Goal: Task Accomplishment & Management: Complete application form

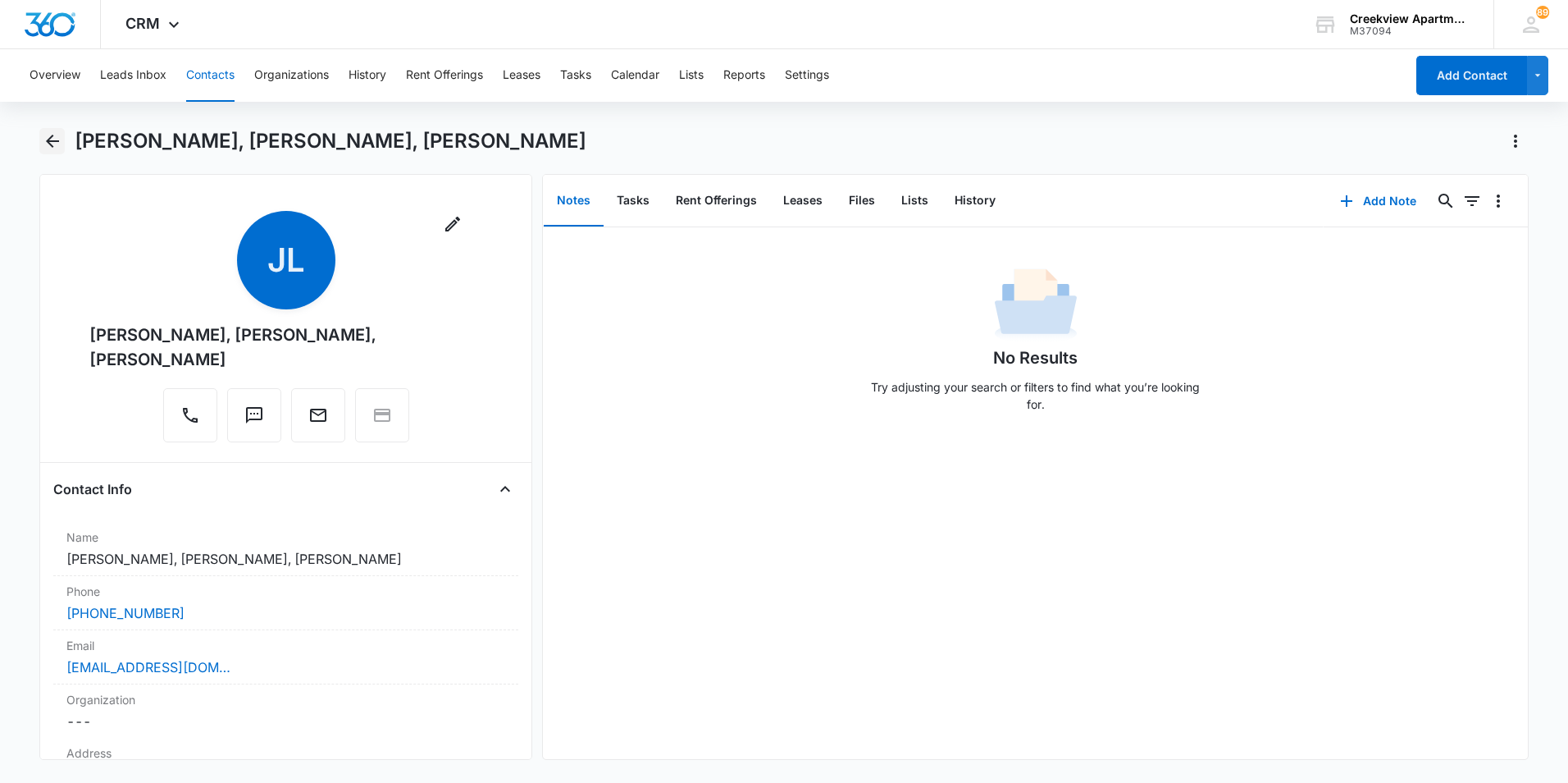
click at [50, 145] on icon "Back" at bounding box center [52, 141] width 13 height 13
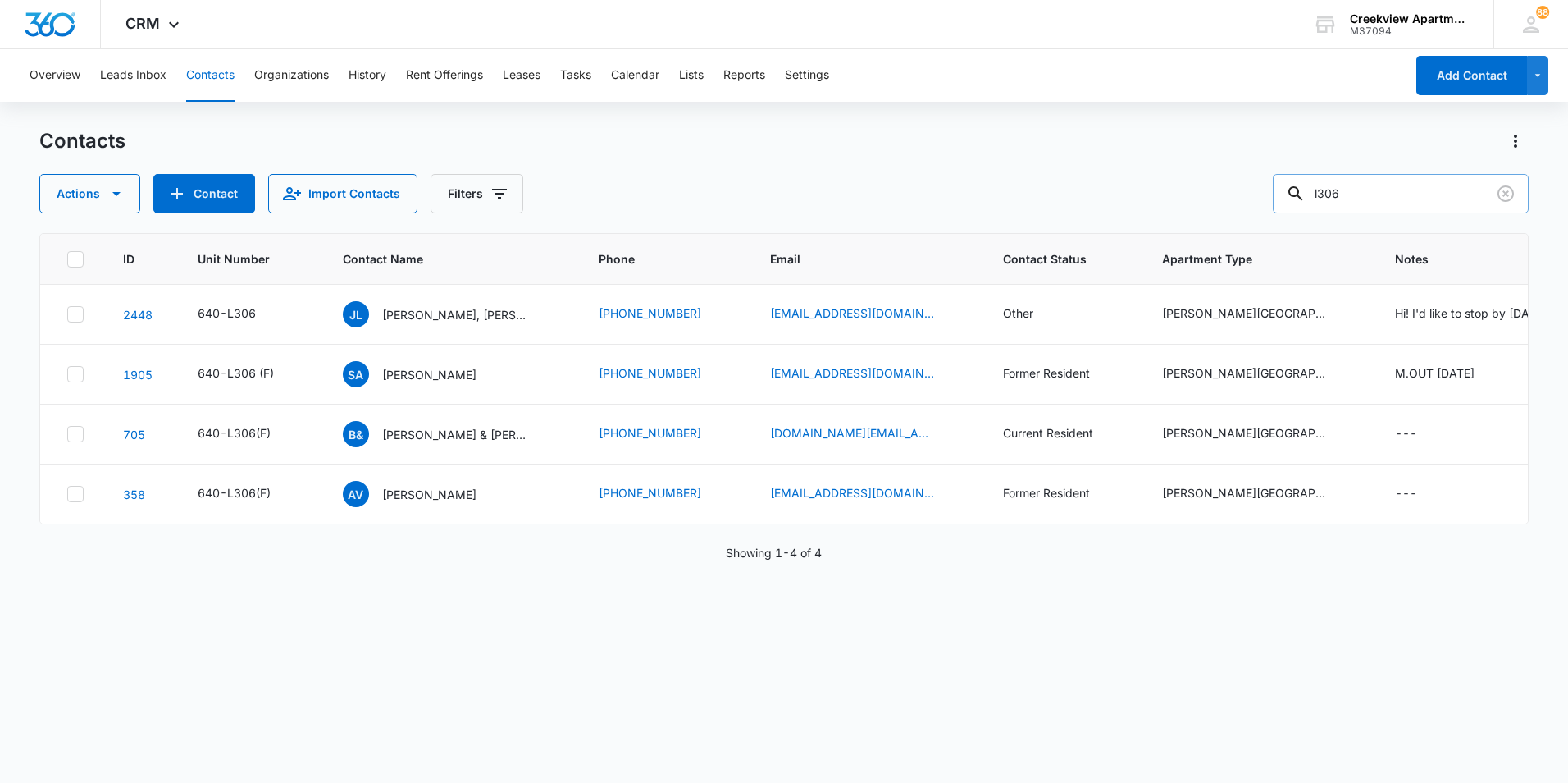
click at [1363, 186] on input "l306" at bounding box center [1400, 193] width 256 height 39
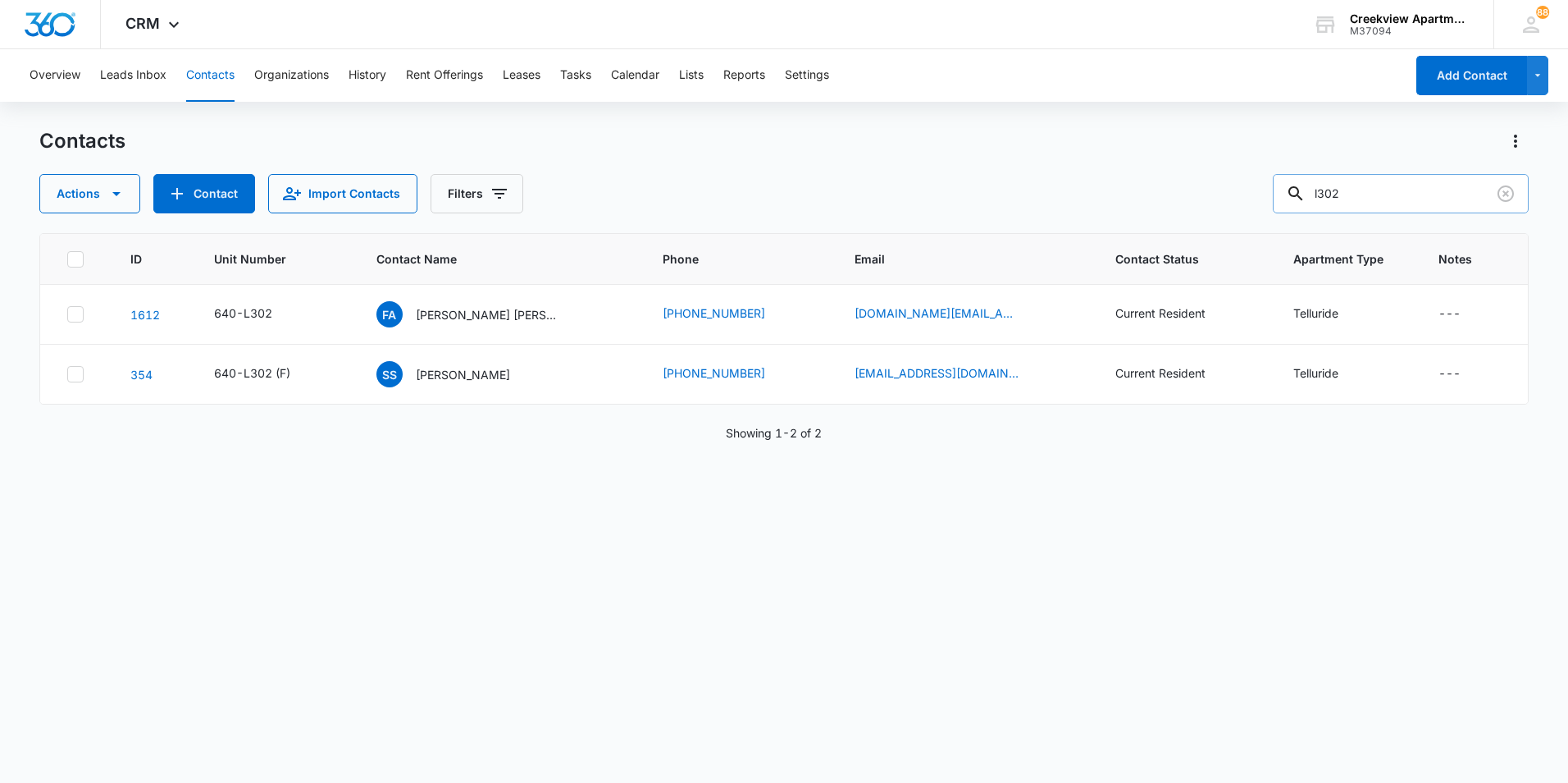
drag, startPoint x: 1444, startPoint y: 200, endPoint x: 1291, endPoint y: 183, distance: 153.9
click at [1291, 183] on input "l302" at bounding box center [1400, 193] width 256 height 39
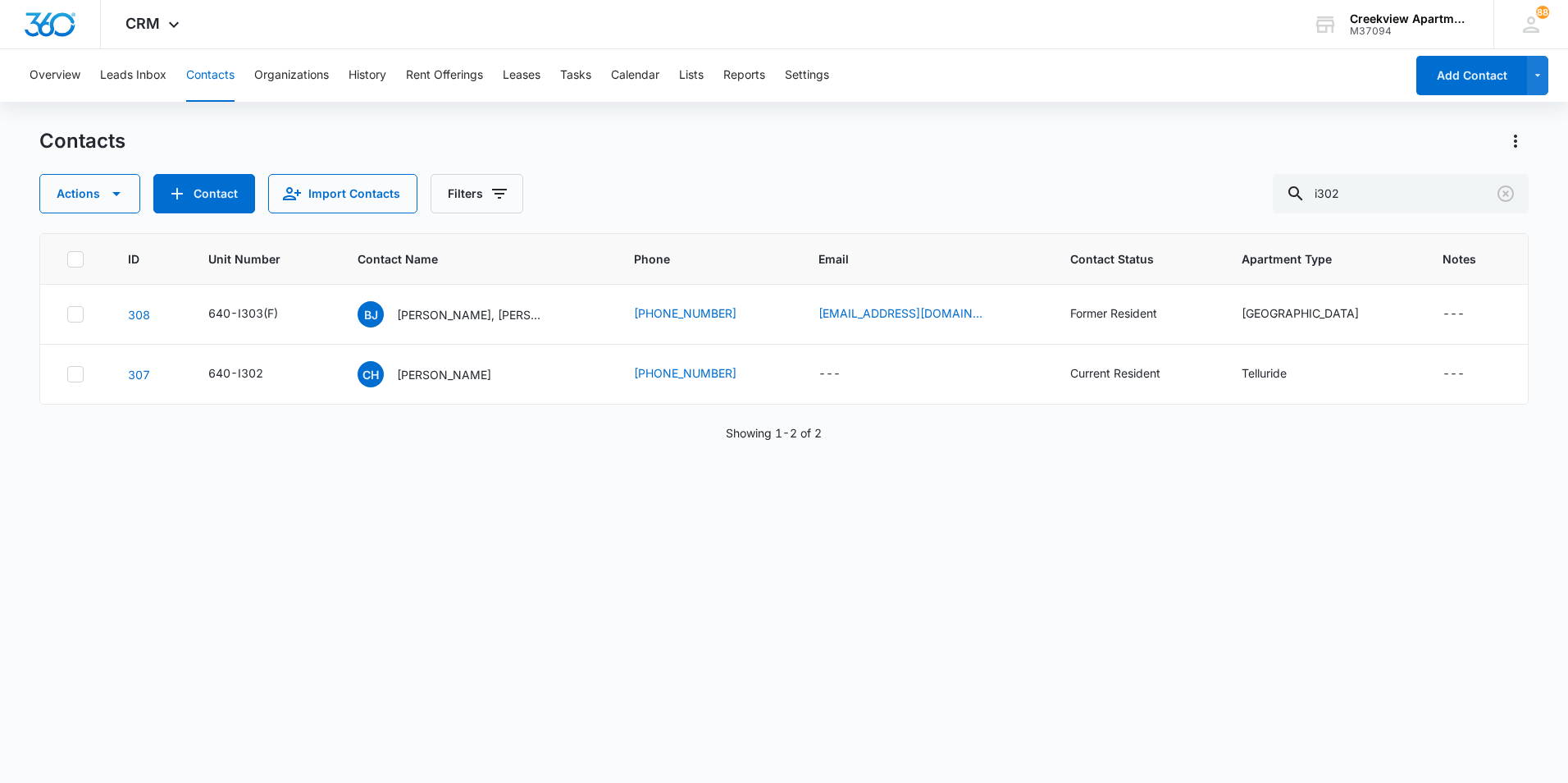
click at [37, 608] on main "Contacts Actions Contact Import Contacts Filters i302 ID Unit Number Contact Na…" at bounding box center [784, 454] width 1568 height 653
drag, startPoint x: 1408, startPoint y: 184, endPoint x: 1281, endPoint y: 189, distance: 127.1
click at [1281, 189] on div "Actions Contact Import Contacts Filters i302" at bounding box center [784, 193] width 1489 height 39
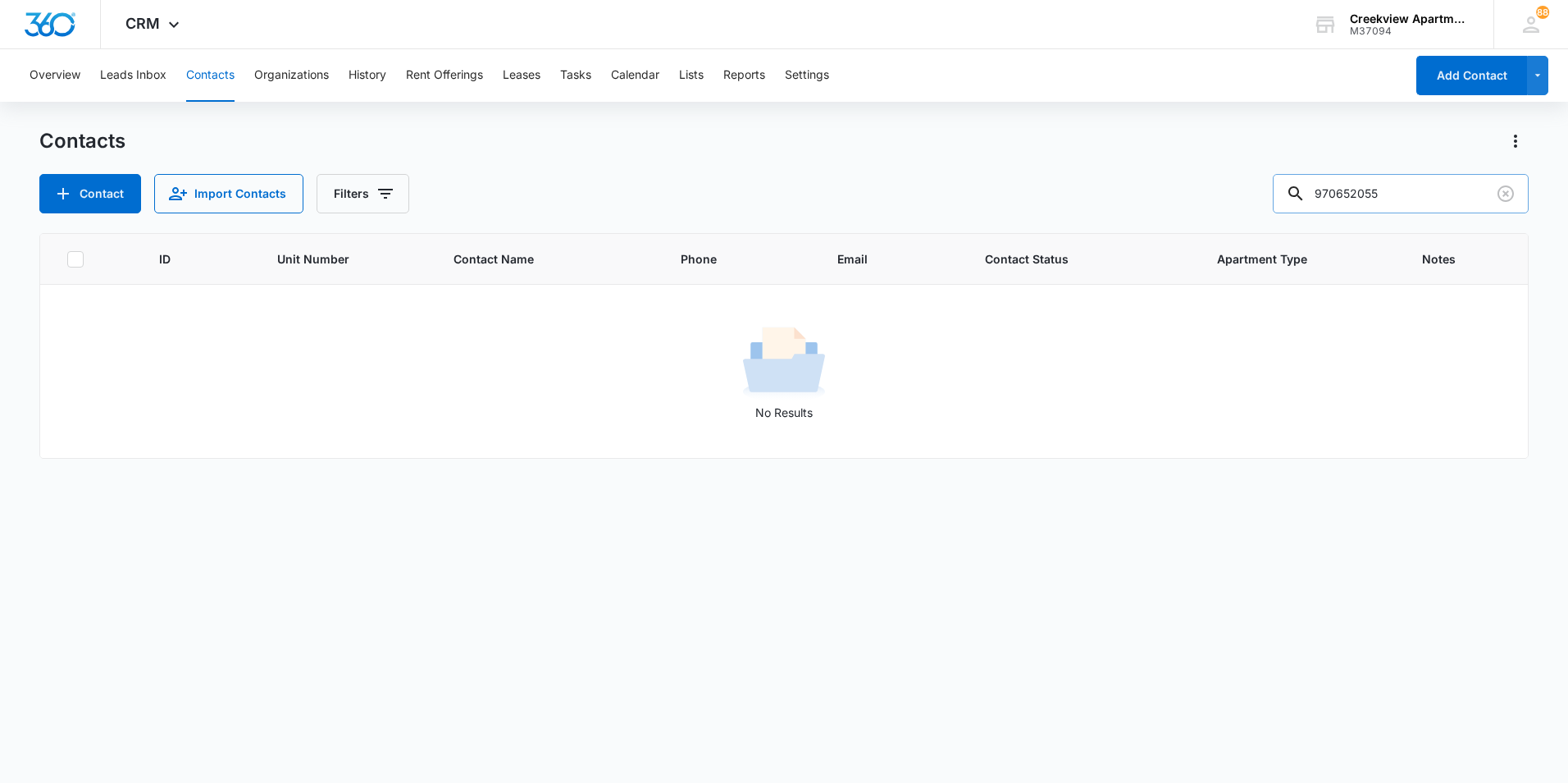
type input "970652055"
click at [1507, 192] on icon "Clear" at bounding box center [1505, 193] width 17 height 17
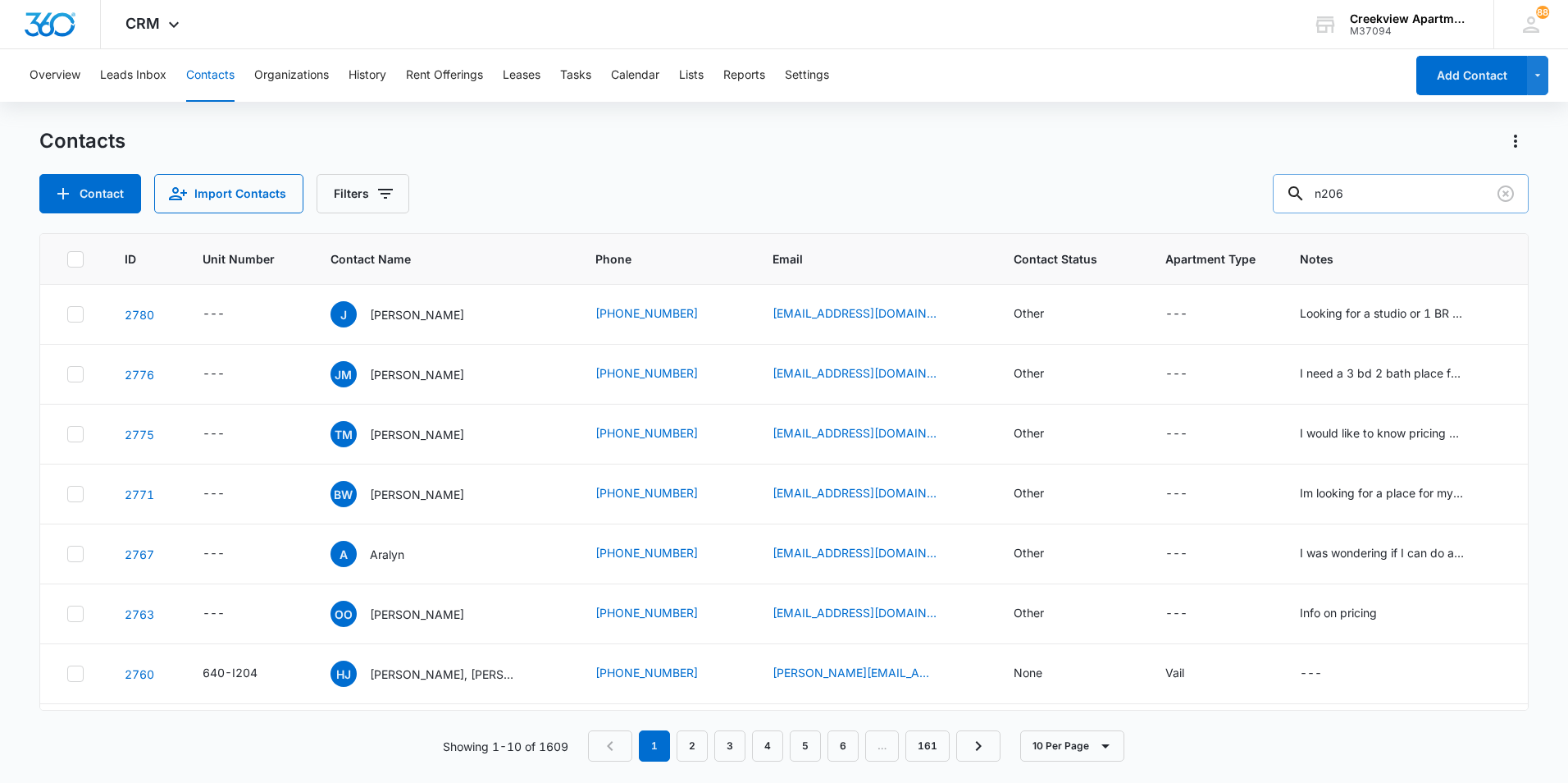
type input "n206"
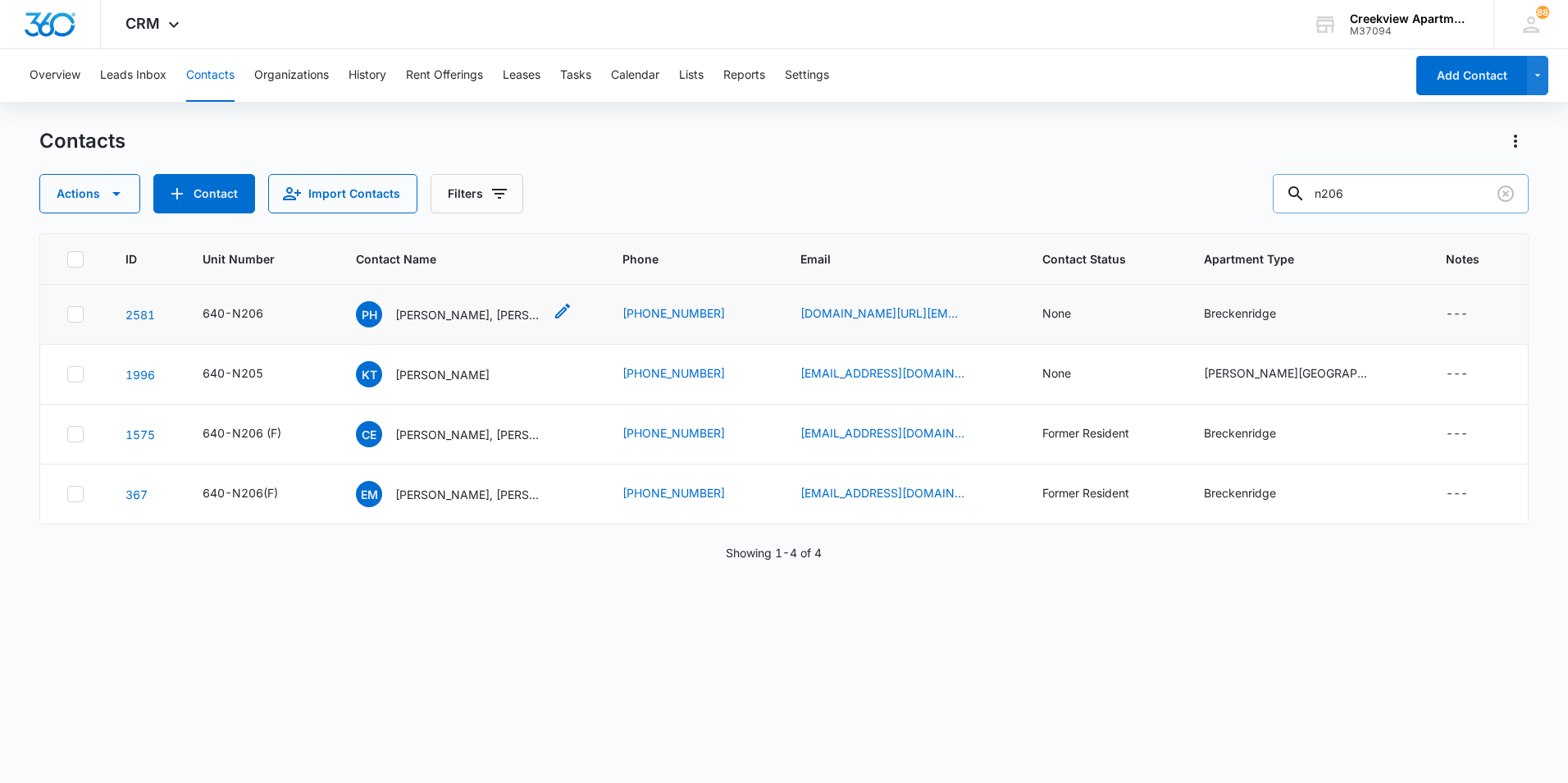
click at [498, 317] on p "[PERSON_NAME], [PERSON_NAME]" at bounding box center [469, 314] width 148 height 17
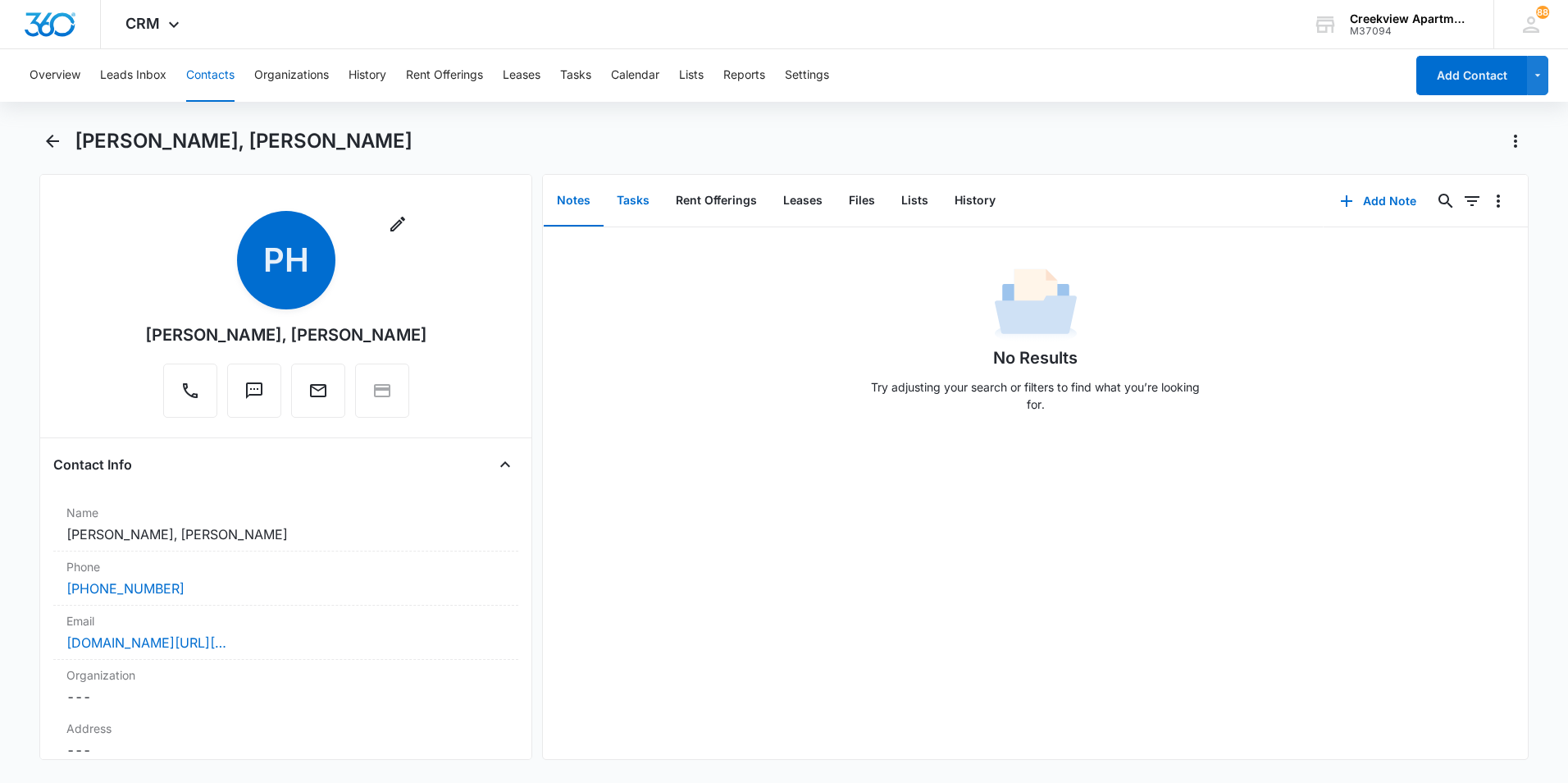
click at [638, 208] on button "Tasks" at bounding box center [633, 200] width 59 height 51
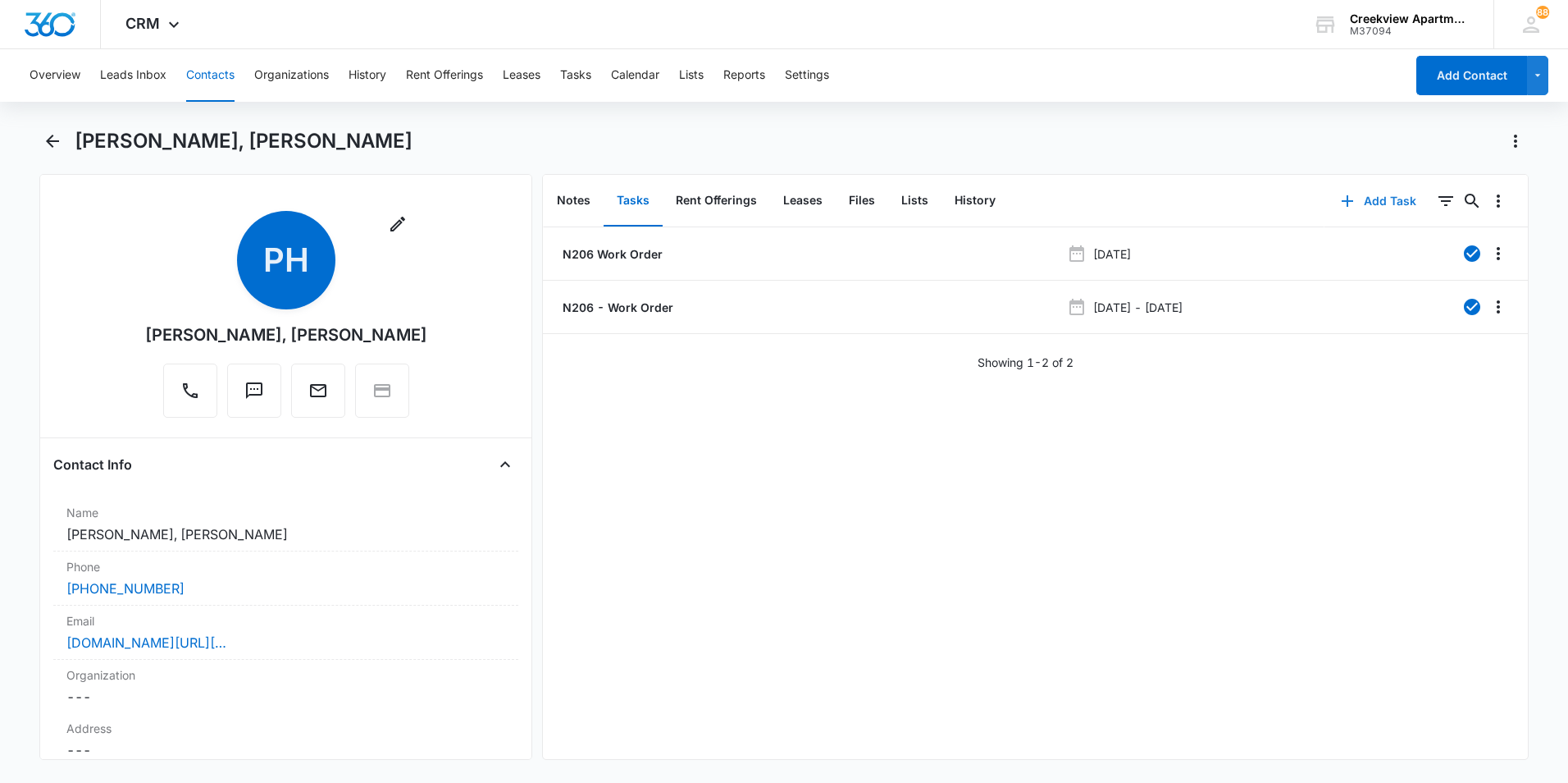
click at [1366, 200] on button "Add Task" at bounding box center [1378, 200] width 108 height 39
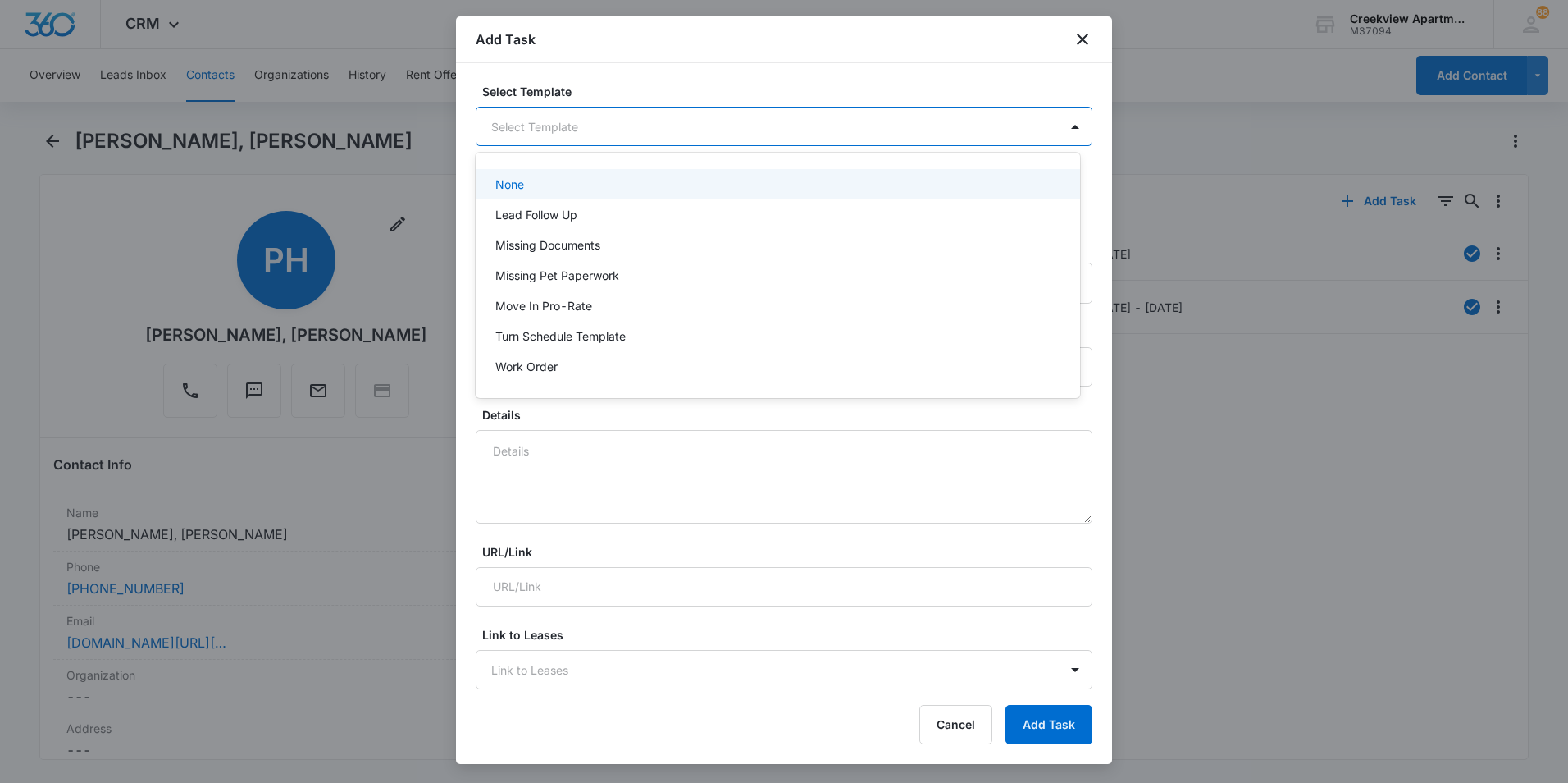
click at [550, 119] on body "CRM Apps Reputation Websites Forms CRM Email Social Content Files Brand Creekvi…" at bounding box center [784, 391] width 1568 height 783
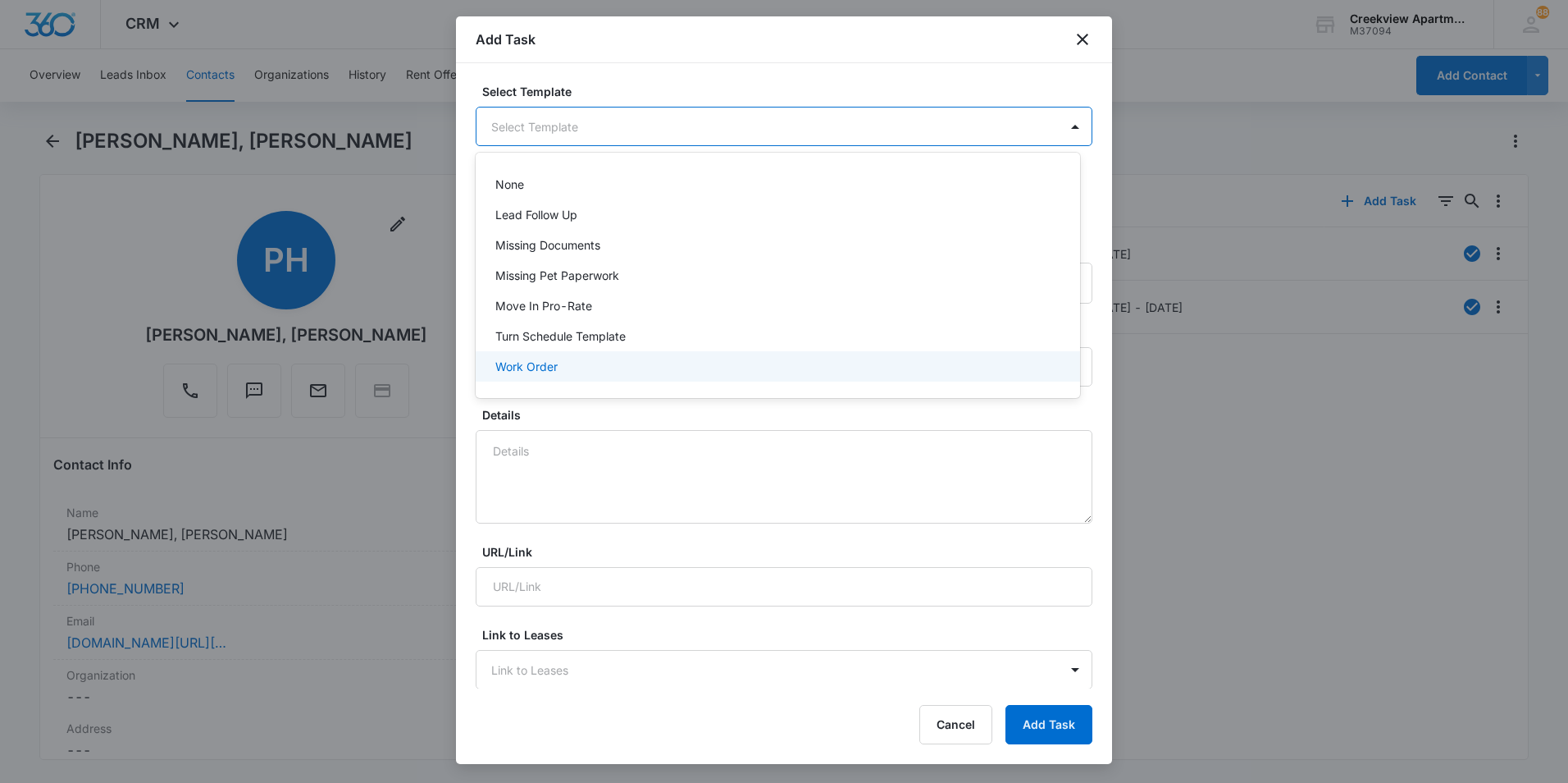
click at [551, 367] on p "Work Order" at bounding box center [527, 365] width 62 height 17
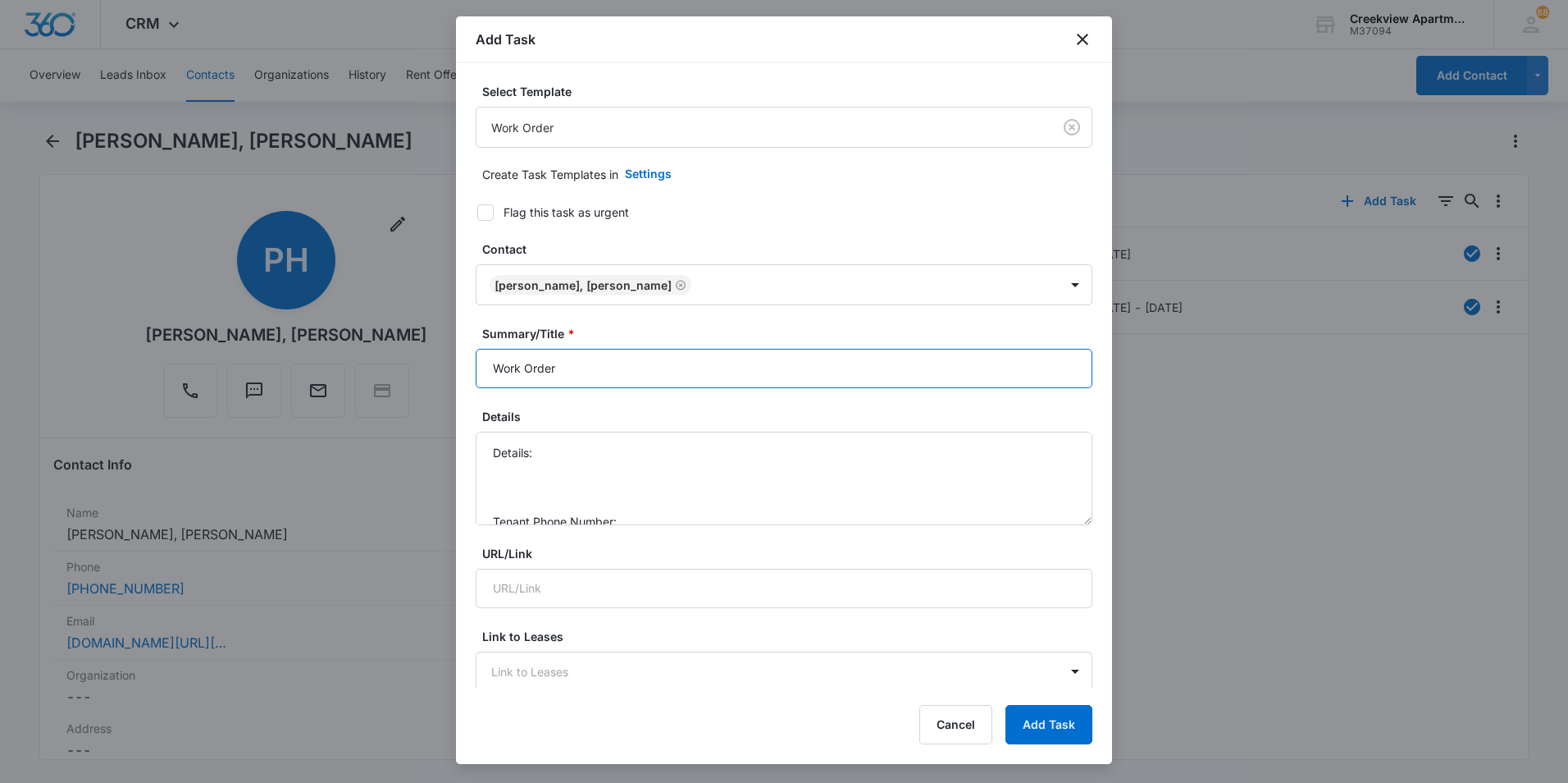
click at [494, 370] on input "Work Order" at bounding box center [784, 368] width 617 height 39
type input "N206 - Work Order"
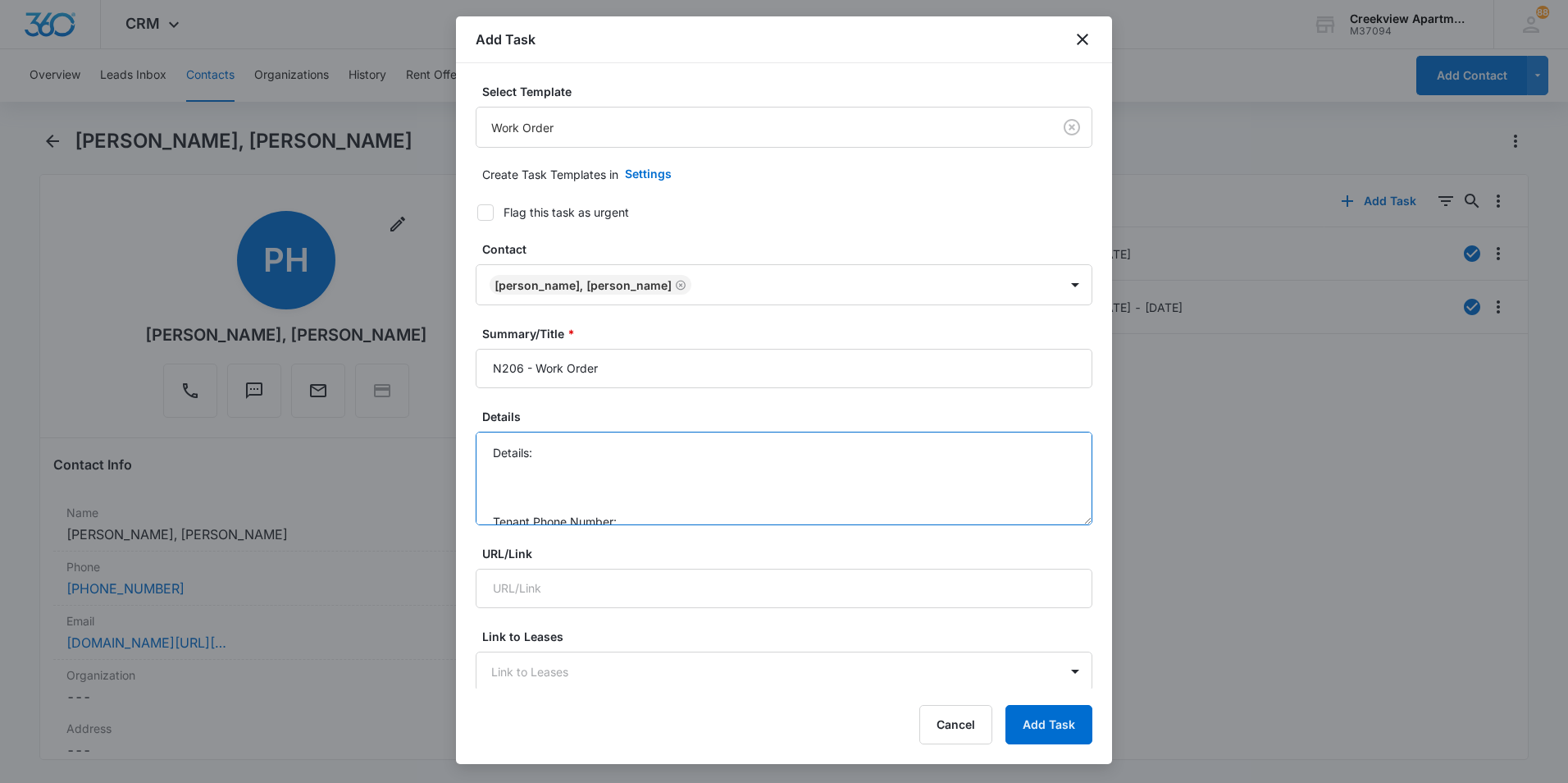
click at [627, 470] on textarea "Details: Tenant Phone Number: Call Before:" at bounding box center [784, 478] width 617 height 93
click at [630, 458] on textarea "Details: Tenant Phone Number: Call Before:" at bounding box center [784, 478] width 617 height 93
click at [659, 461] on textarea "Details: [PERSON_NAME] made a loud noiuse while running, Tenant Phone Number: C…" at bounding box center [784, 478] width 617 height 93
click at [776, 463] on textarea "Details: Dryer made a loud noise while running, Tenant Phone Number: Call Befor…" at bounding box center [784, 478] width 617 height 93
click at [783, 459] on textarea "Details: Dryer made a loud noise while running, Tenant Phone Number: Call Befor…" at bounding box center [784, 478] width 617 height 93
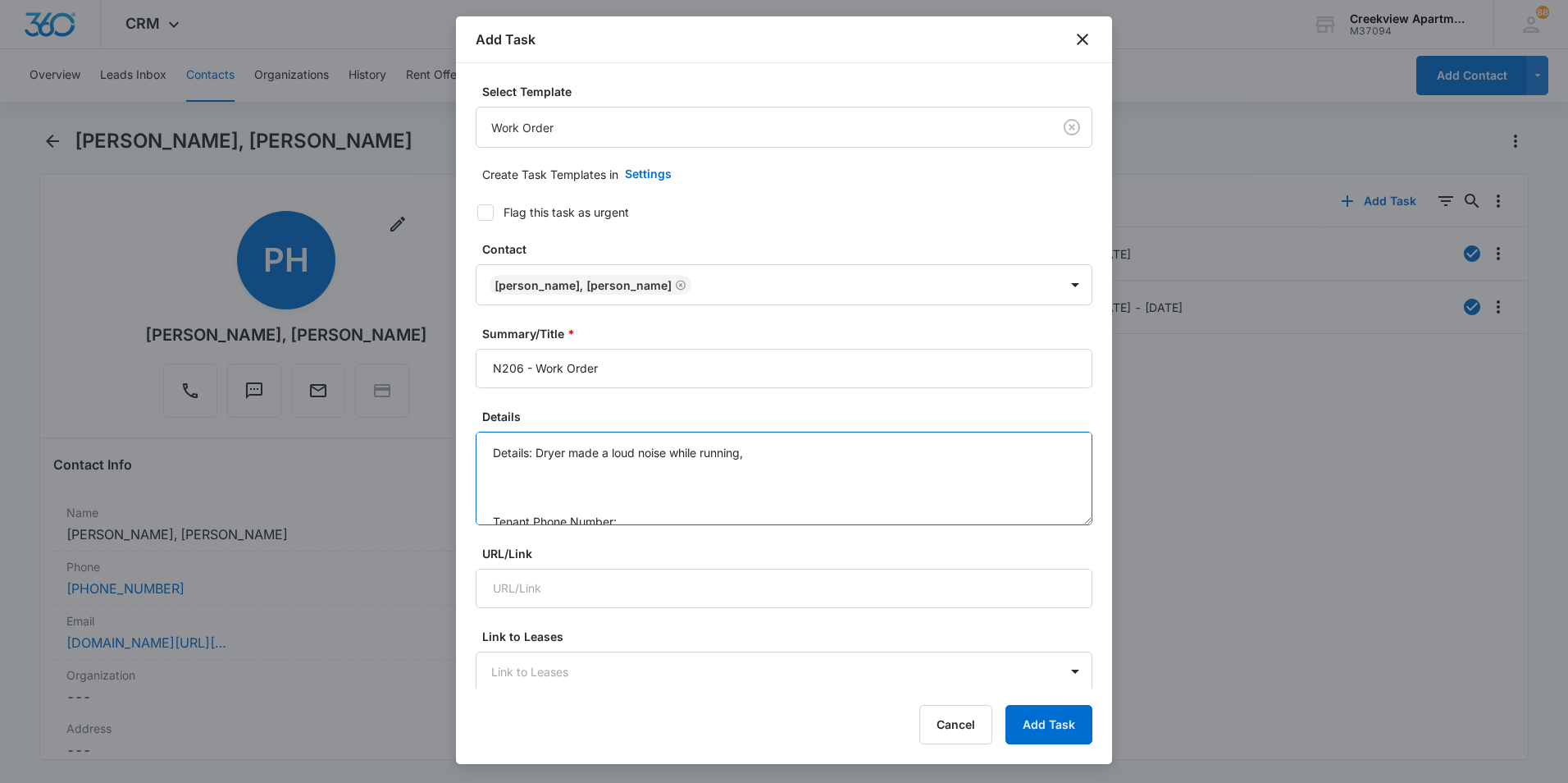
click at [679, 519] on textarea "Details: Dryer made a loud noise while running, Tenant Phone Number: Call Befor…" at bounding box center [784, 478] width 617 height 93
click at [577, 510] on textarea "Details: Dryer made a loud noise while running, Tenant Phone Number: [PHONE_NUM…" at bounding box center [784, 478] width 617 height 93
click at [792, 447] on textarea "Details: Dryer made a loud noise while running, Tenant Phone Number: [PHONE_NUM…" at bounding box center [784, 478] width 617 height 93
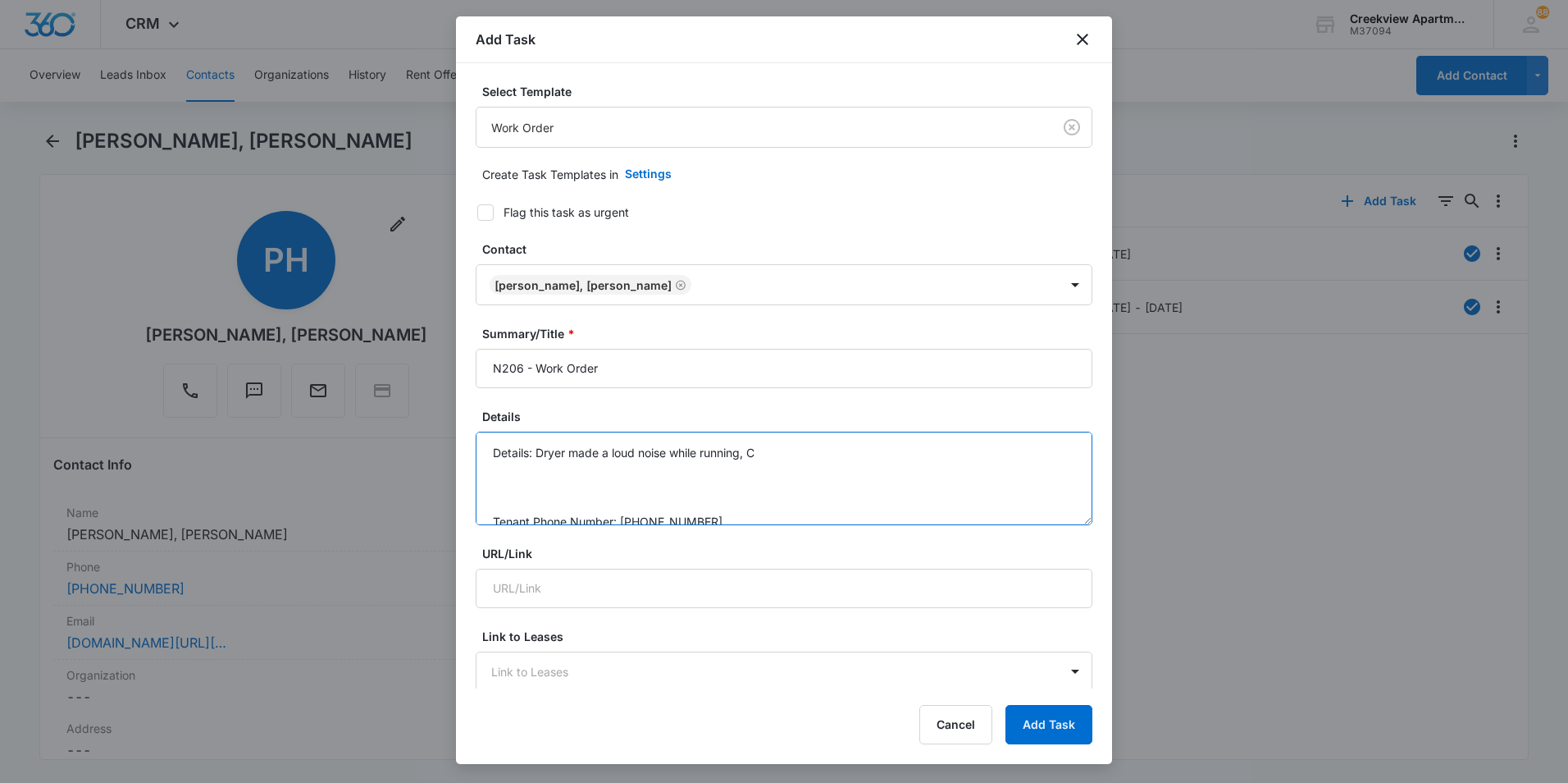
type textarea "Details: Dryer made a loud noise while running, C Tenant Phone Number: [PHONE_N…"
type input "L"
click at [769, 454] on textarea "Details: Dryer made a loud noise while running, C Tenant Phone Number: [PHONE_N…" at bounding box center [784, 478] width 617 height 93
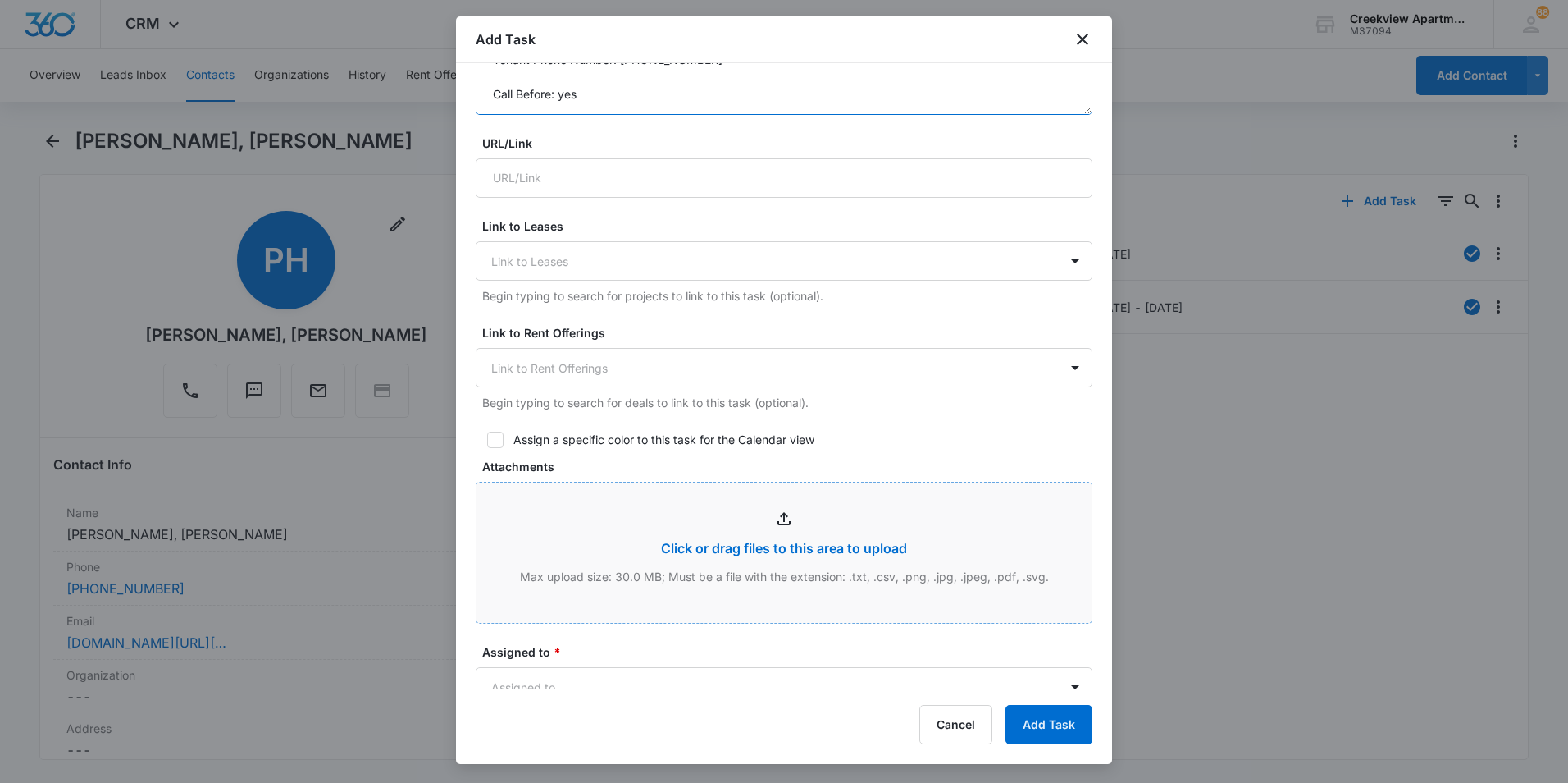
scroll to position [820, 0]
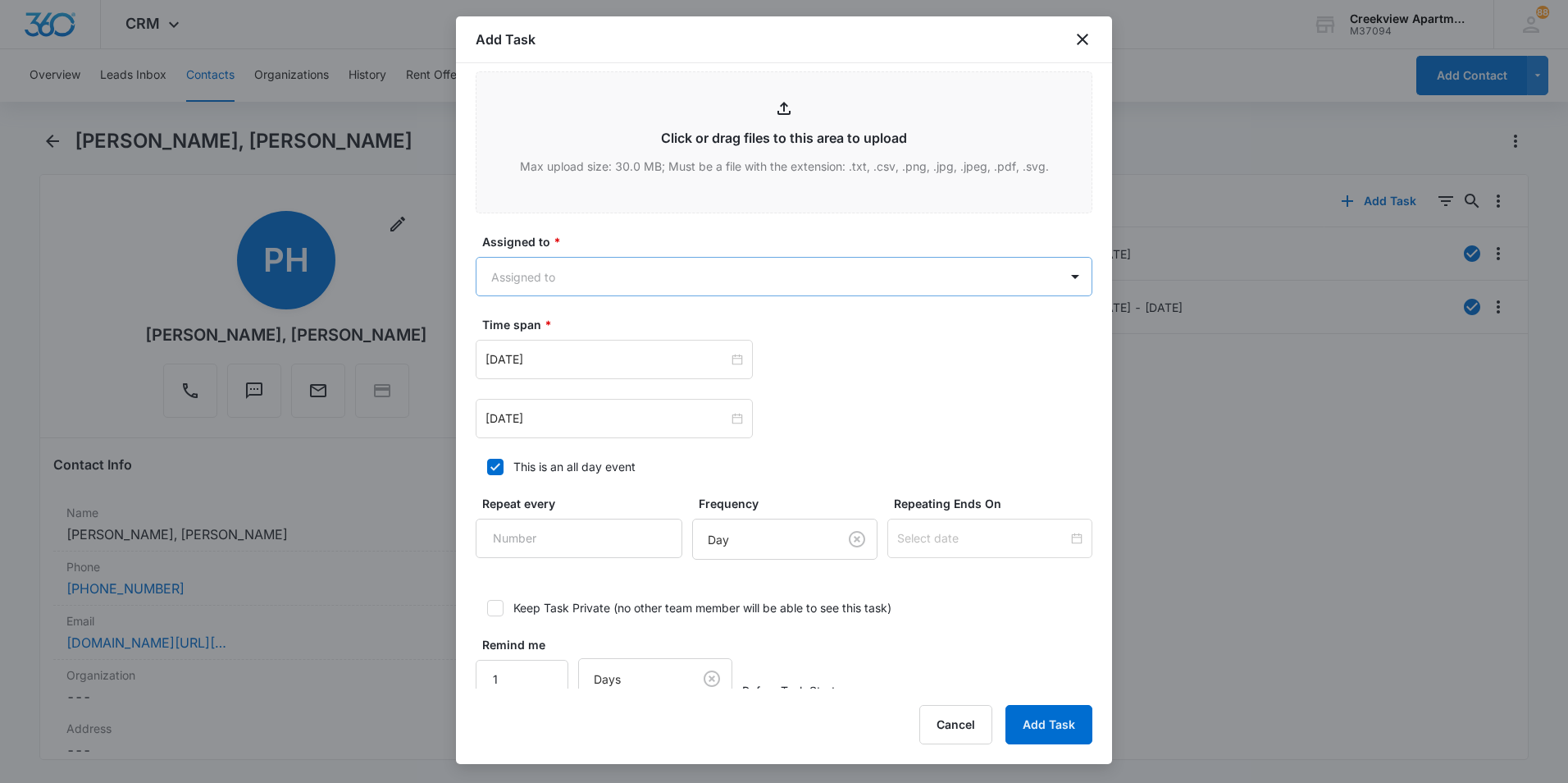
type textarea "Details: Dryer made a loud noise while running, Clothes are not drying Tenant P…"
click at [597, 286] on body "CRM Apps Reputation Websites Forms CRM Email Social Content Files Brand Creekvi…" at bounding box center [784, 391] width 1568 height 783
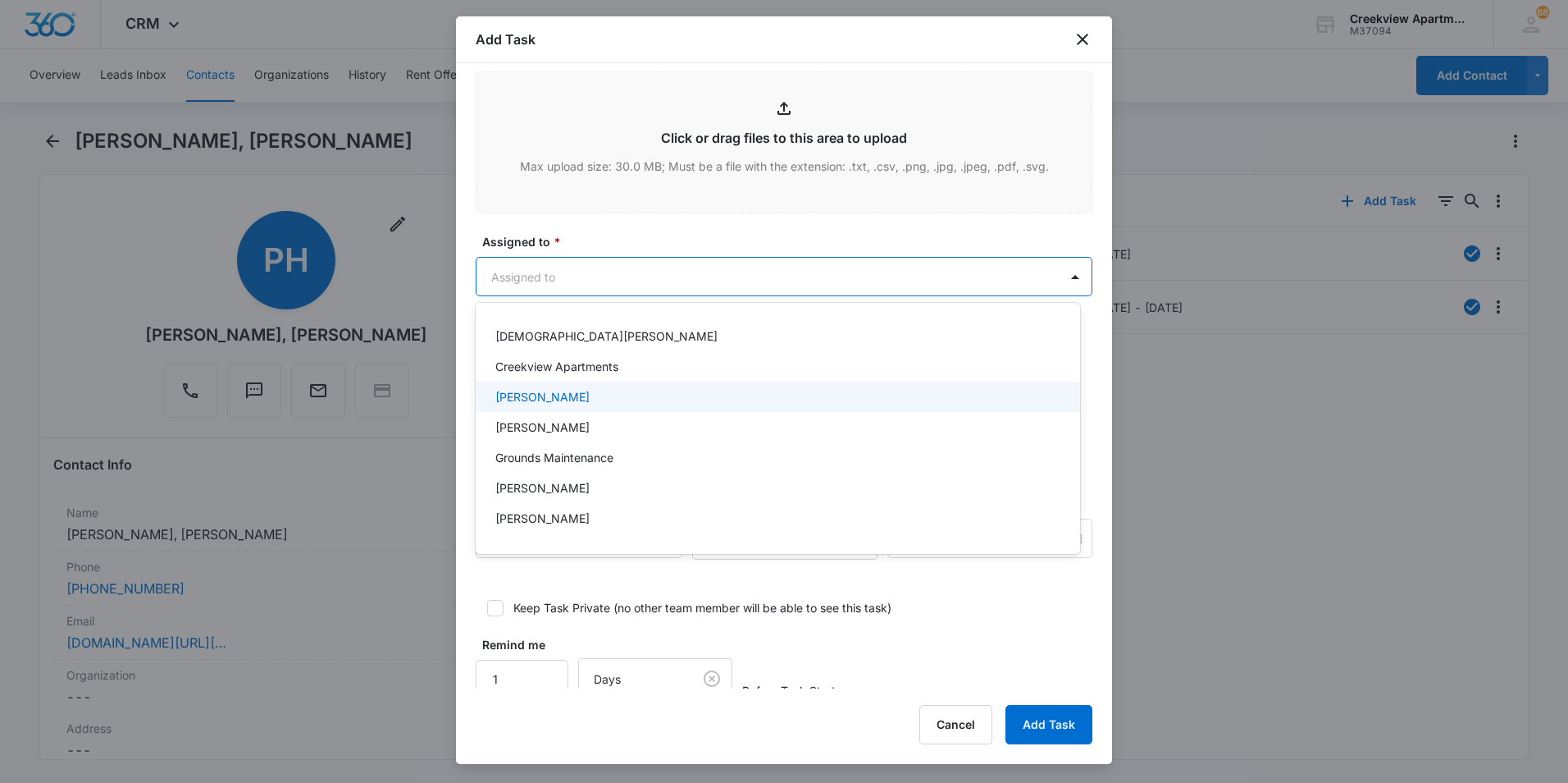
scroll to position [82, 0]
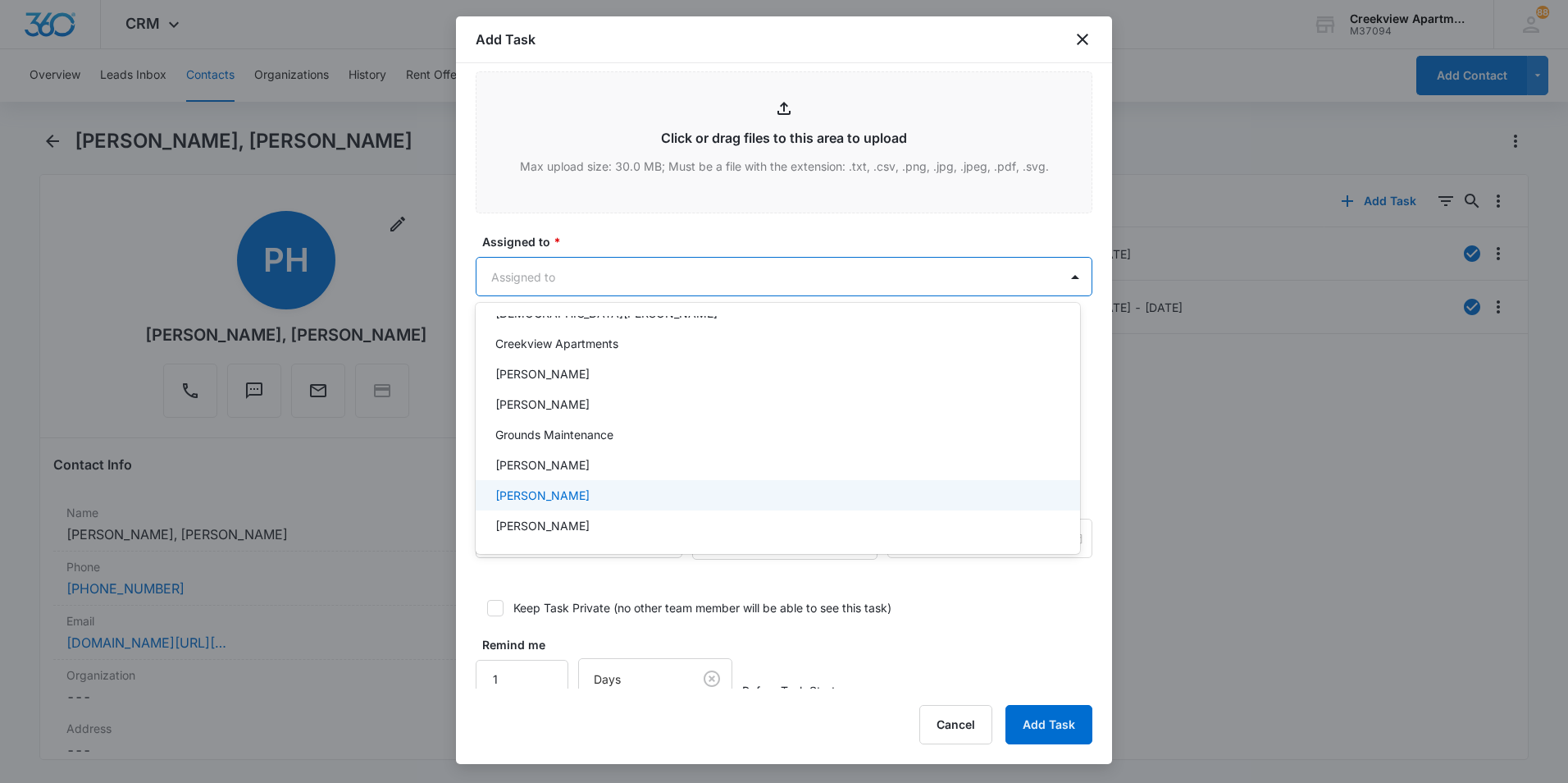
click at [543, 489] on p "[PERSON_NAME]" at bounding box center [542, 495] width 94 height 17
click at [696, 238] on div at bounding box center [784, 391] width 1568 height 783
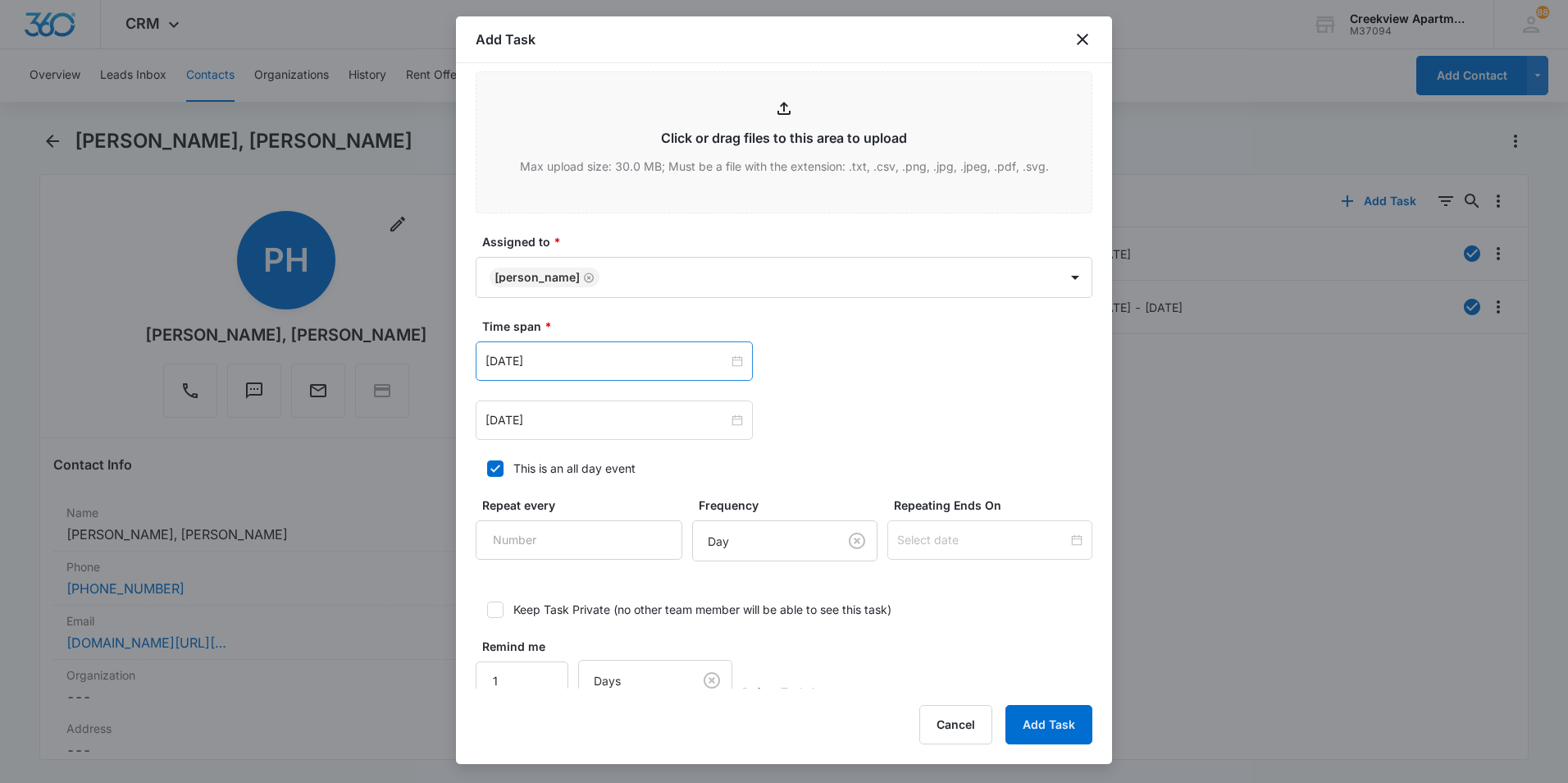
click at [745, 356] on div "[DATE]" at bounding box center [614, 361] width 277 height 39
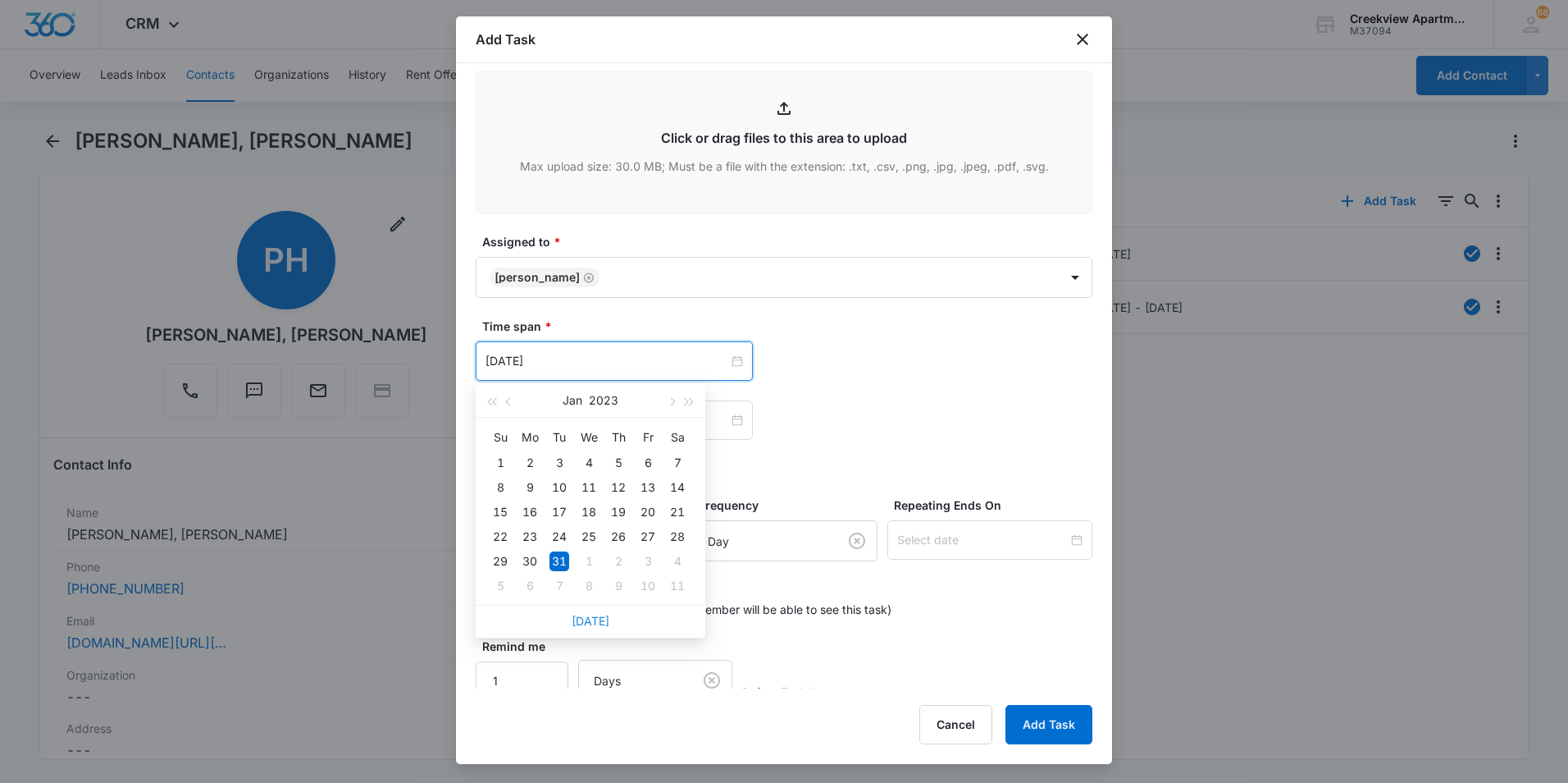
click at [600, 615] on link "[DATE]" at bounding box center [590, 621] width 38 height 14
type input "[DATE]"
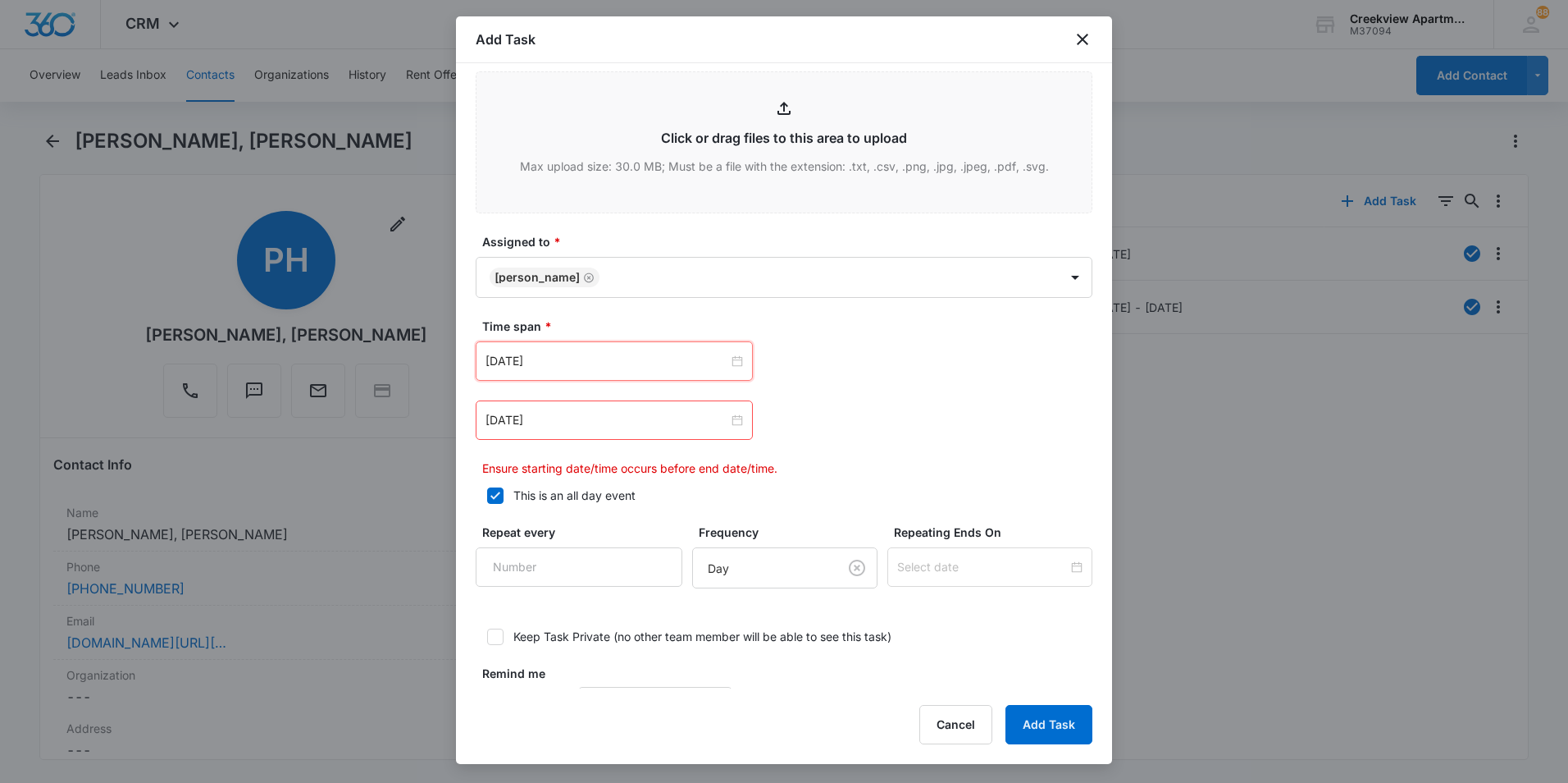
click at [883, 380] on div "[DATE] [DATE] Su Mo Tu We Th Fr Sa 31 1 2 3 4 5 6 7 8 9 10 11 12 13 14 15 16 17…" at bounding box center [784, 361] width 617 height 39
click at [732, 431] on div "[DATE]" at bounding box center [614, 419] width 277 height 39
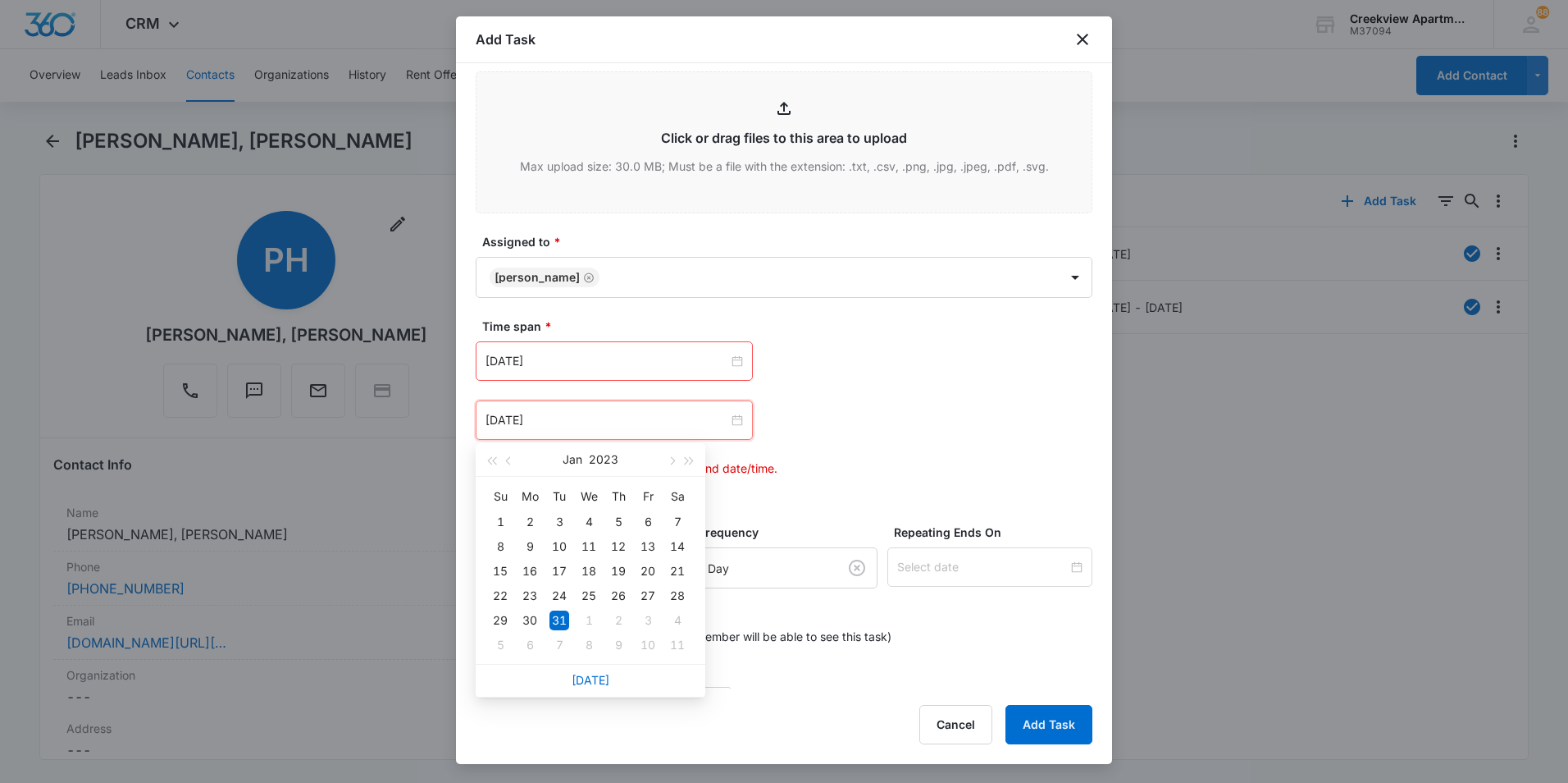
click at [597, 670] on div "[DATE]" at bounding box center [590, 679] width 230 height 33
click at [593, 678] on link "[DATE]" at bounding box center [590, 680] width 38 height 14
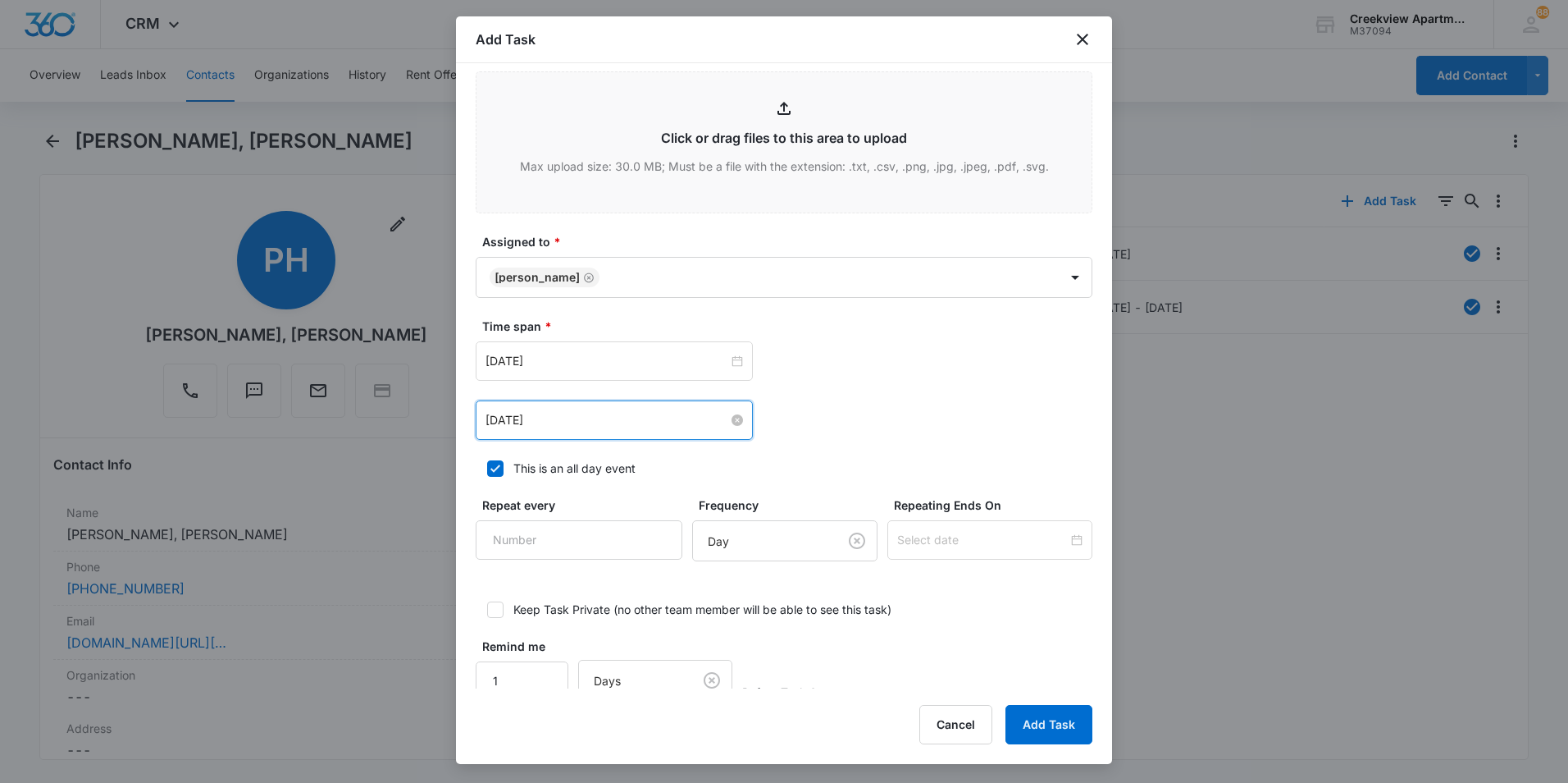
click at [718, 420] on input "[DATE]" at bounding box center [607, 419] width 243 height 18
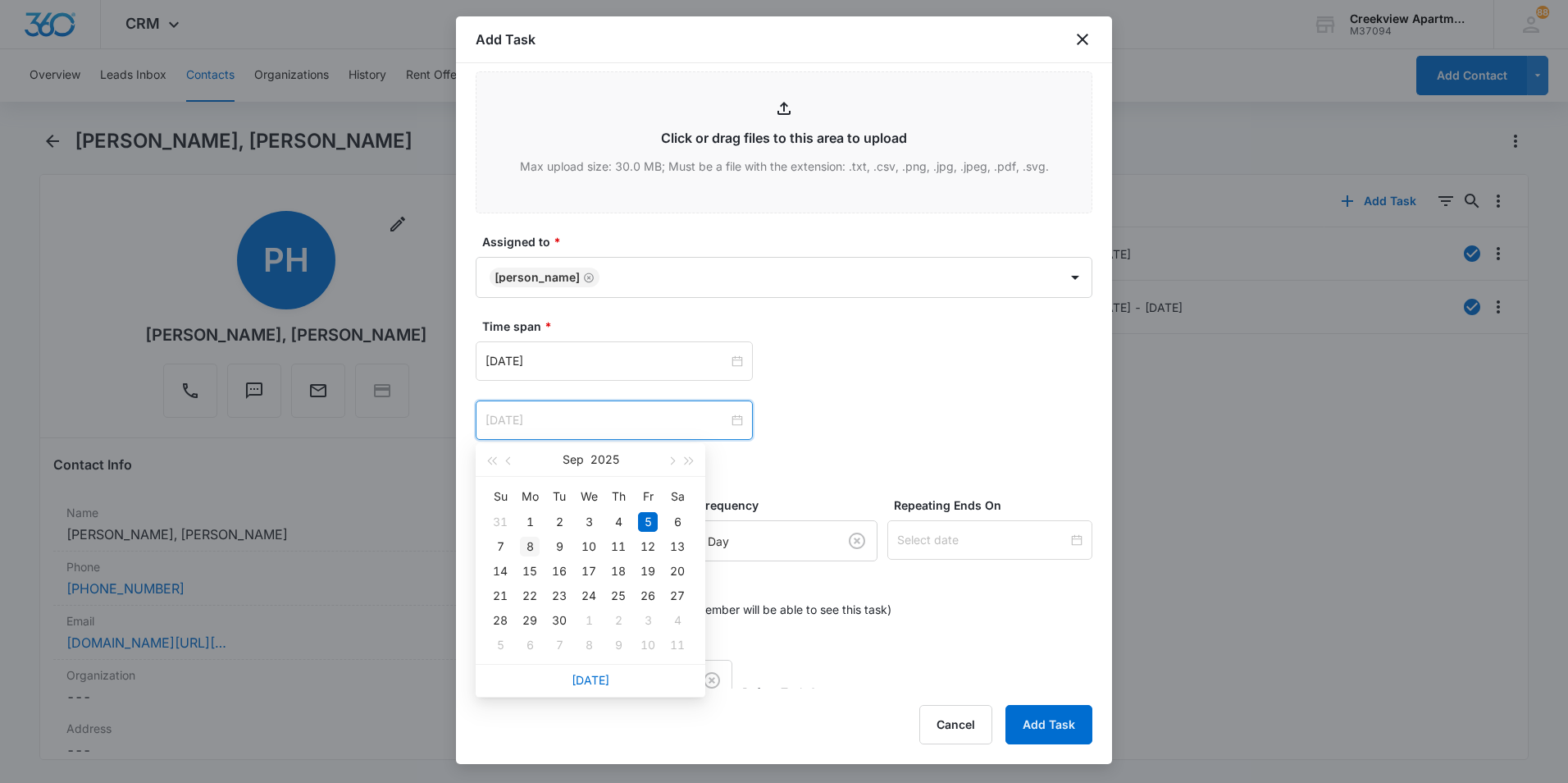
type input "[DATE]"
click at [541, 548] on td "8" at bounding box center [529, 546] width 29 height 25
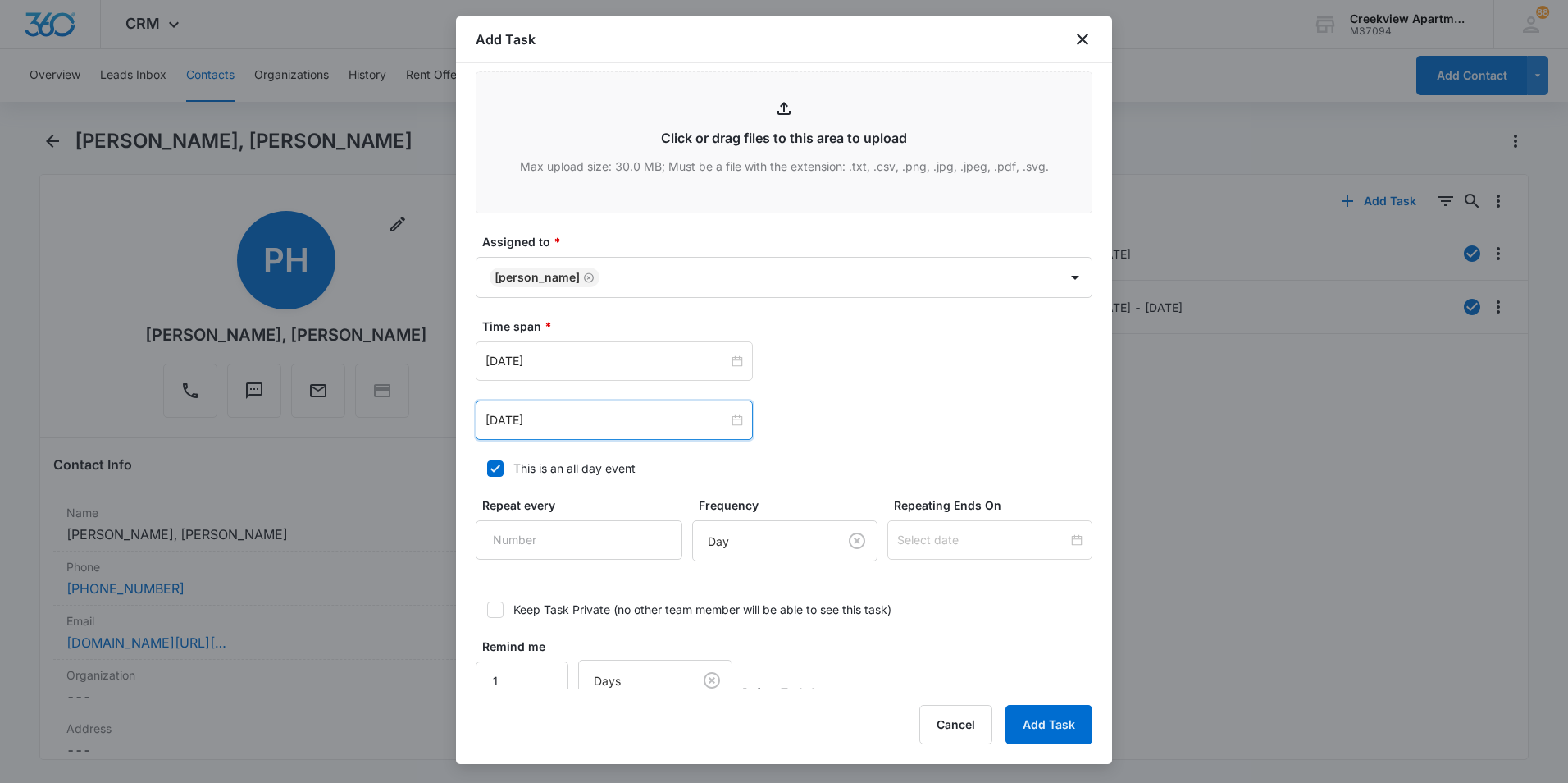
click at [947, 406] on div "[DATE] [DATE] Su Mo Tu We Th Fr Sa 31 1 2 3 4 5 6 7 8 9 10 11 12 13 14 15 16 17…" at bounding box center [784, 419] width 617 height 39
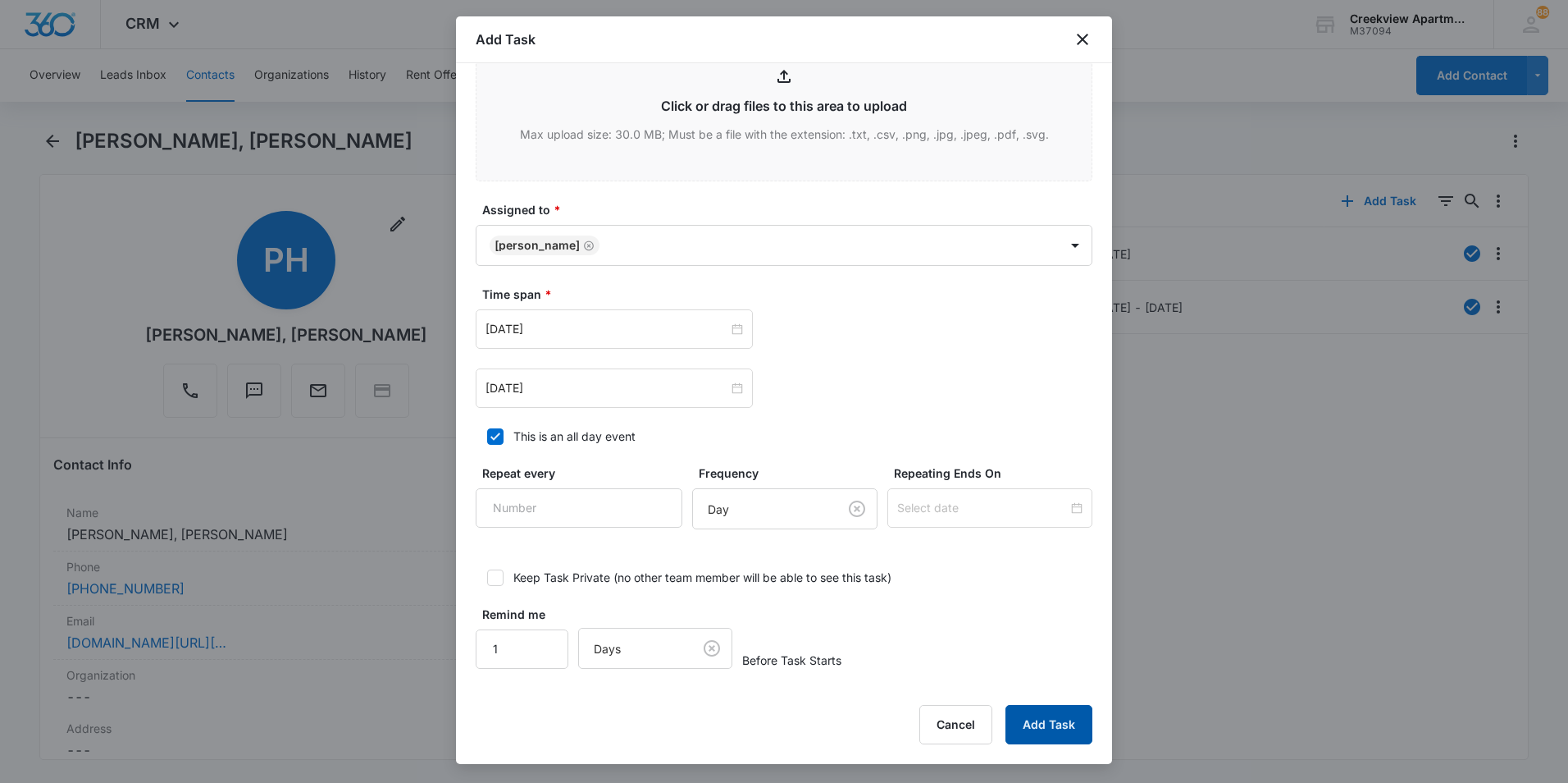
click at [1082, 732] on button "Add Task" at bounding box center [1049, 724] width 87 height 39
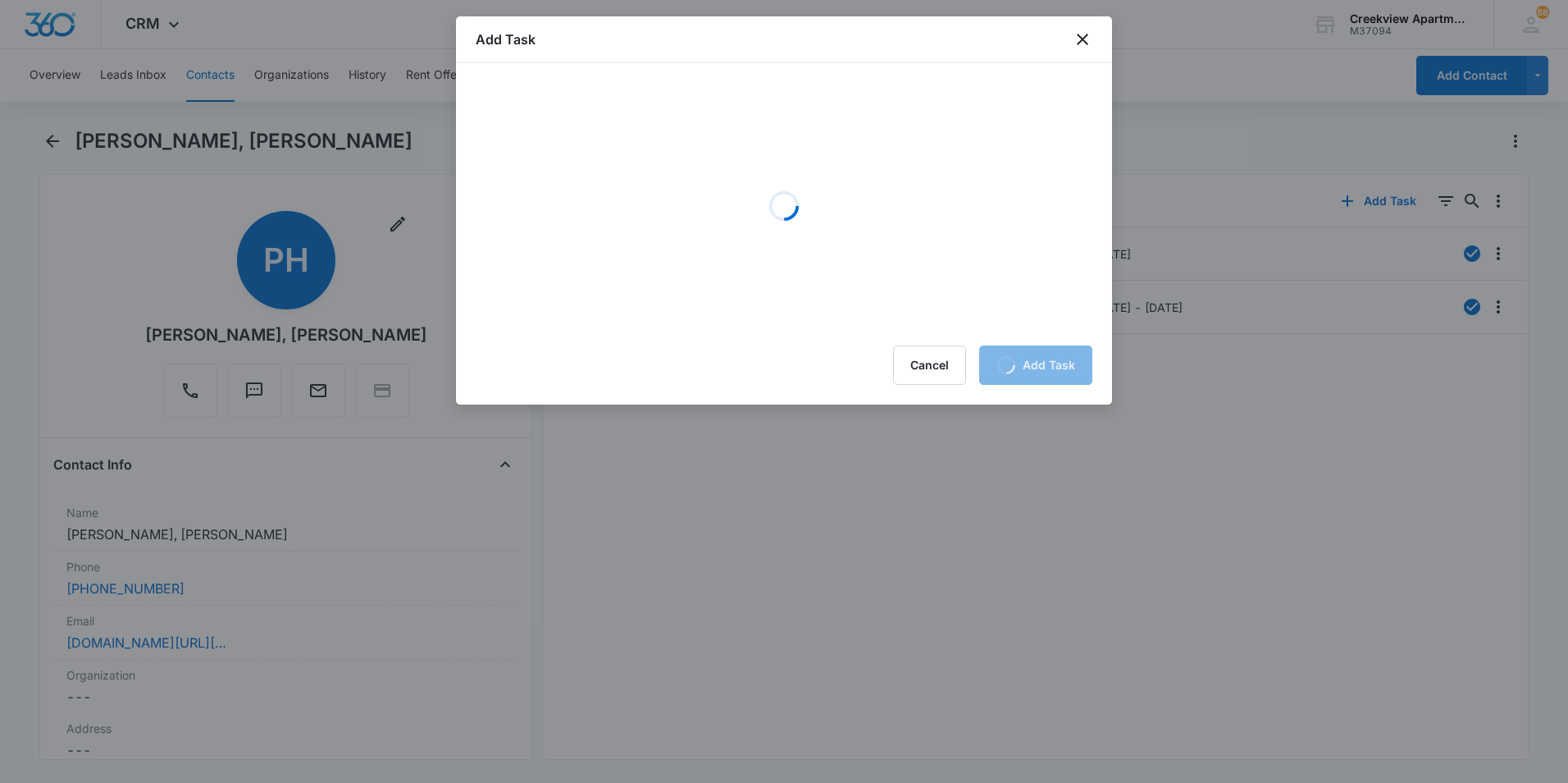
scroll to position [0, 0]
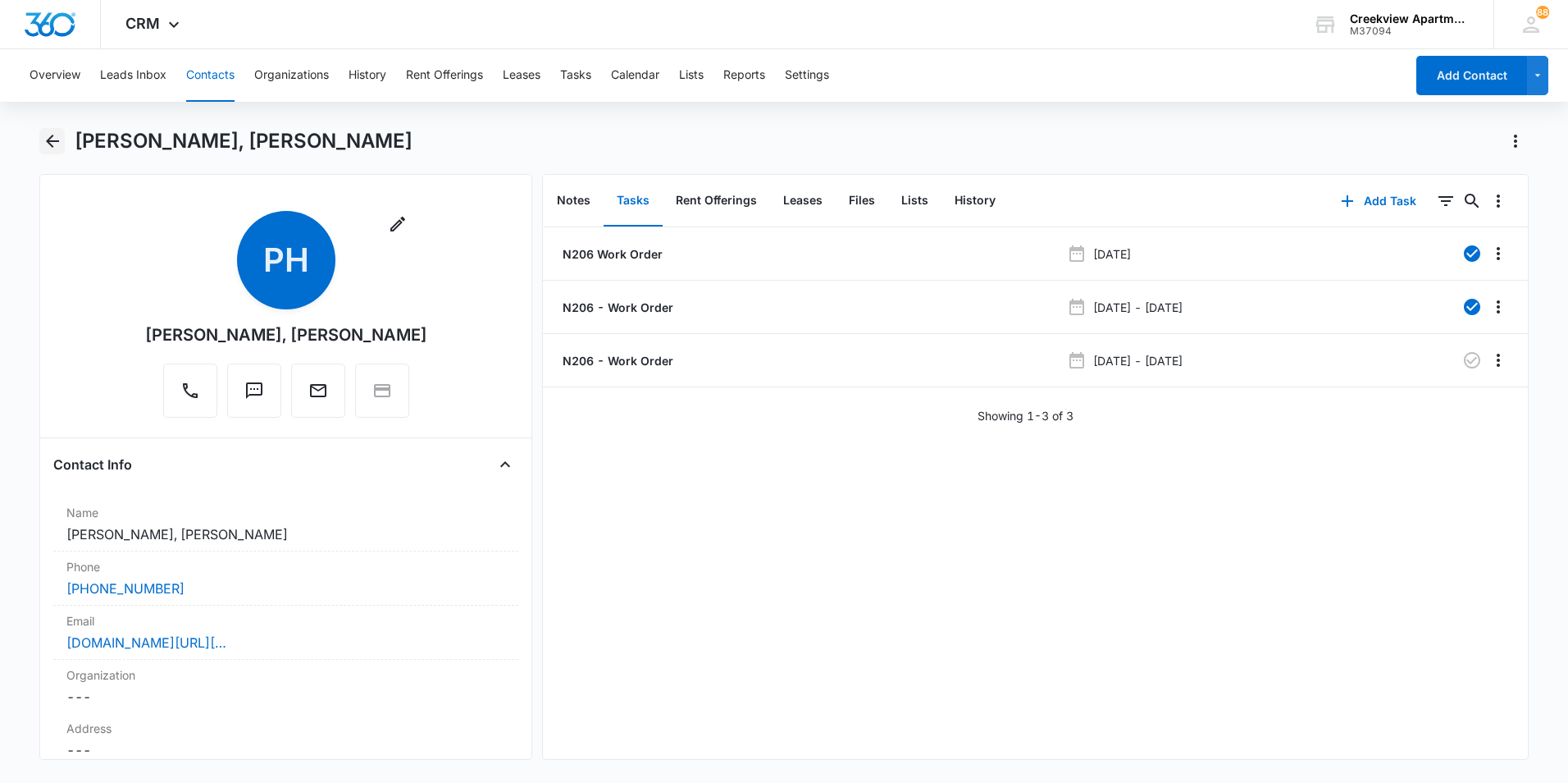
click at [45, 144] on icon "Back" at bounding box center [52, 141] width 20 height 20
